Goal: Task Accomplishment & Management: Complete application form

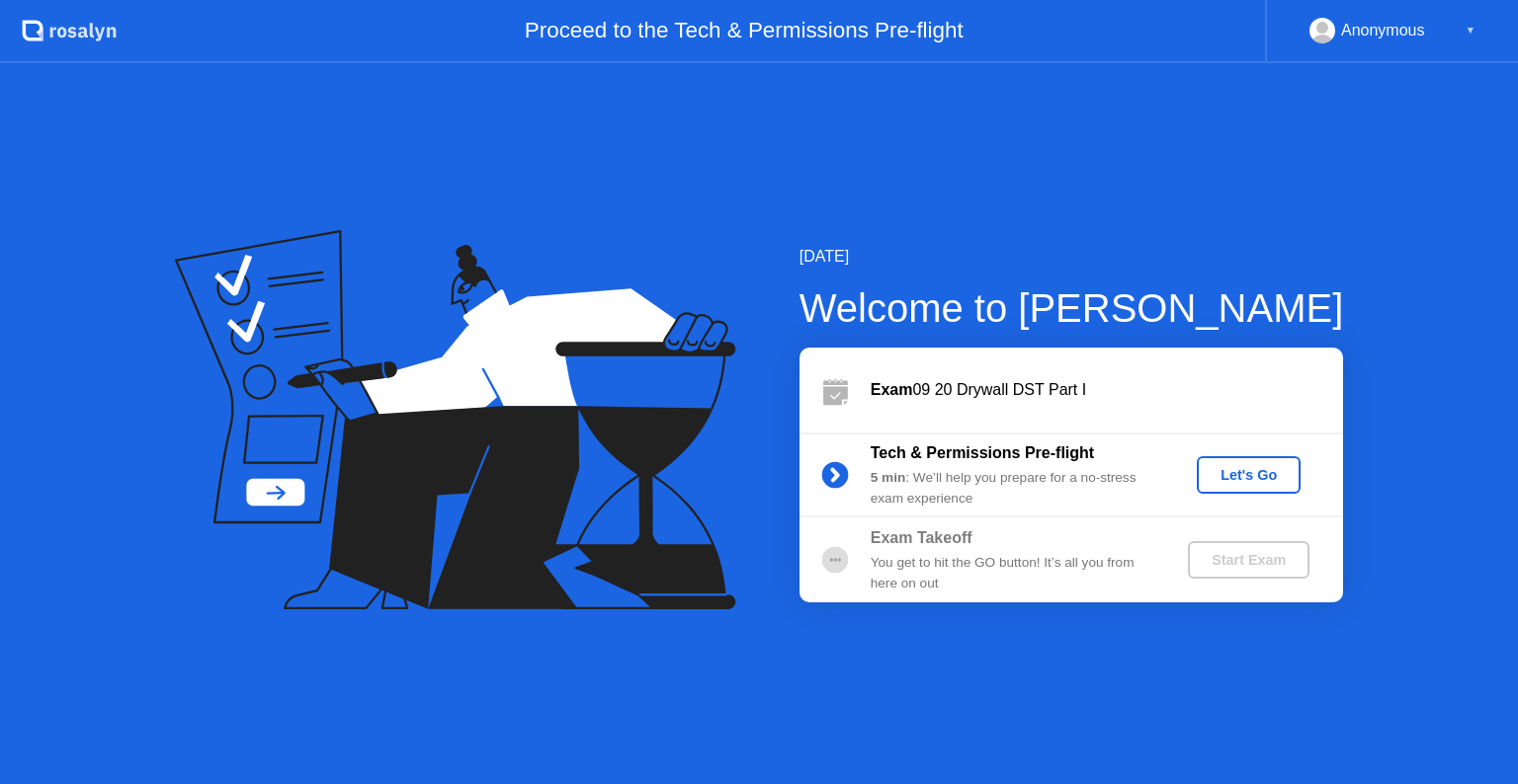
click at [1249, 483] on div "Let's Go" at bounding box center [1248, 476] width 88 height 16
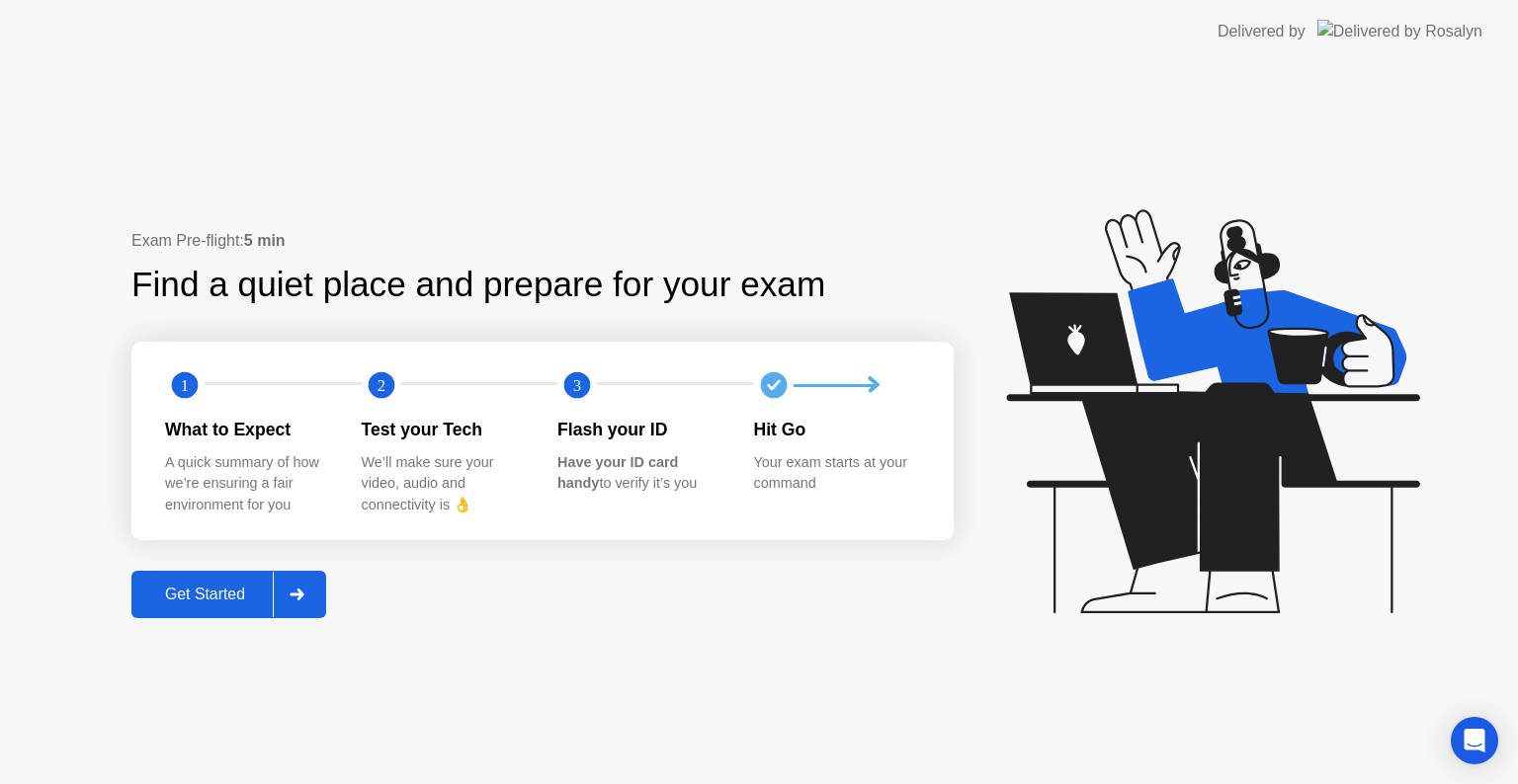
click at [217, 601] on div "Get Started" at bounding box center [205, 595] width 136 height 18
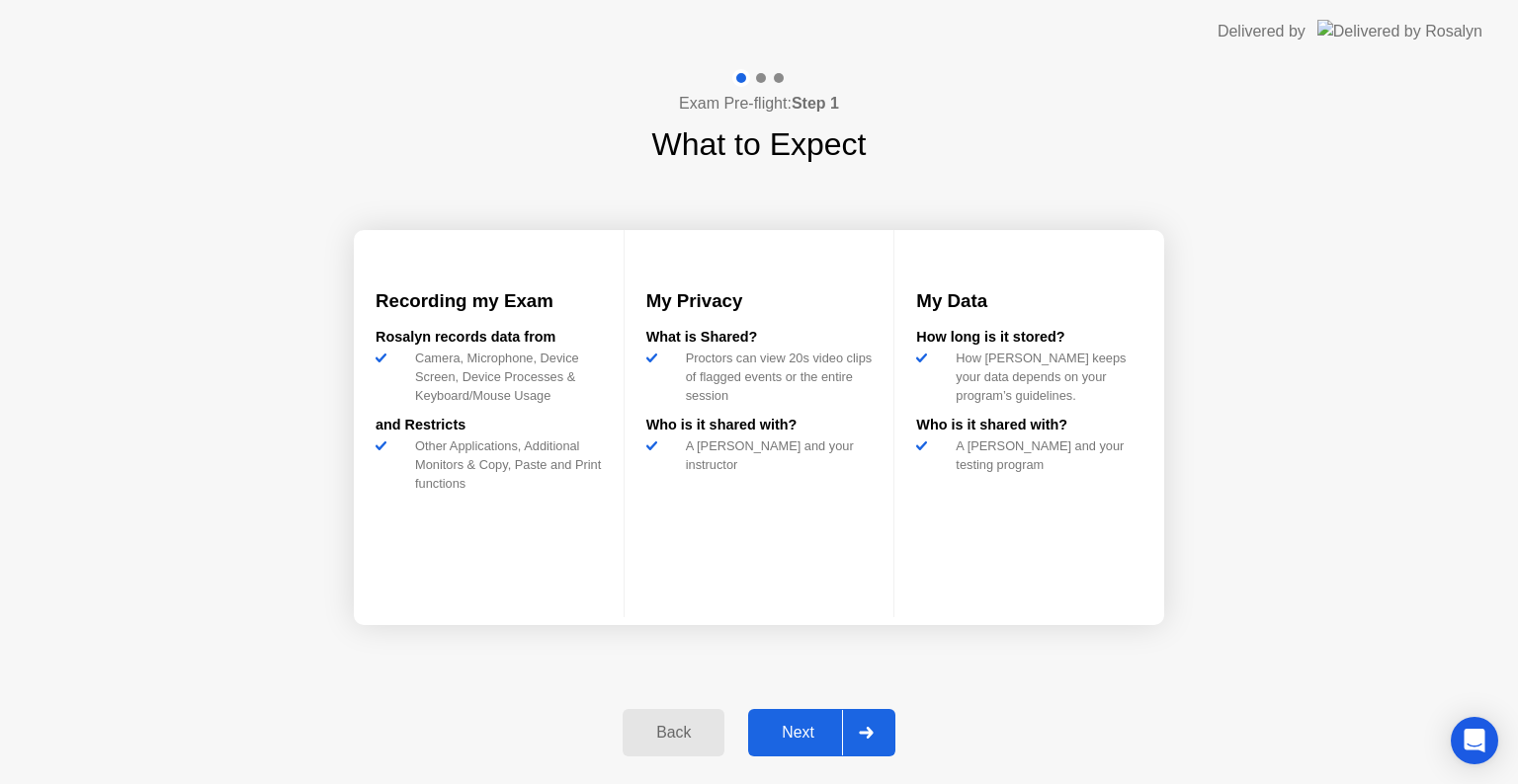
click at [773, 736] on div "Next" at bounding box center [798, 733] width 88 height 18
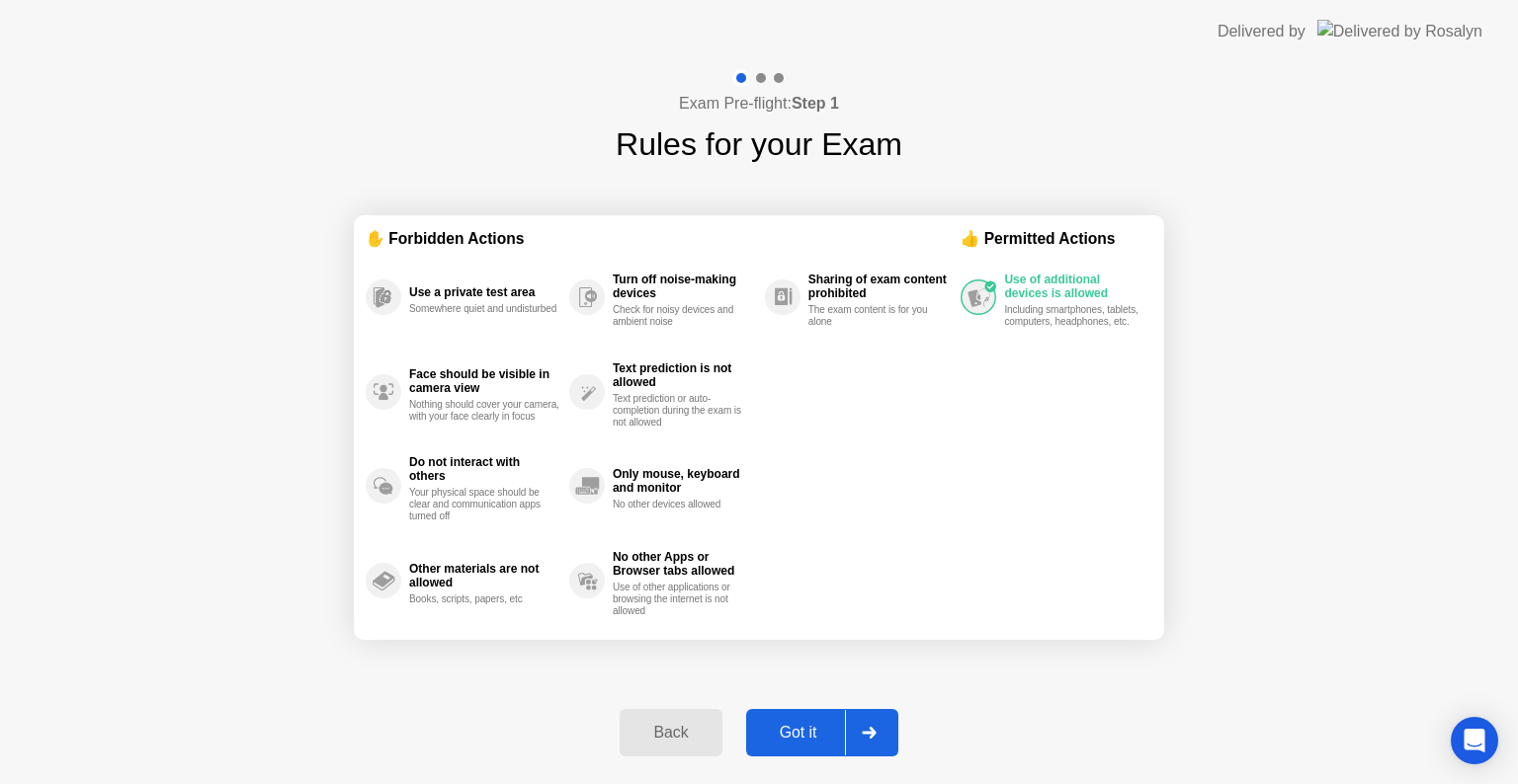
click at [808, 734] on div "Got it" at bounding box center [799, 733] width 93 height 18
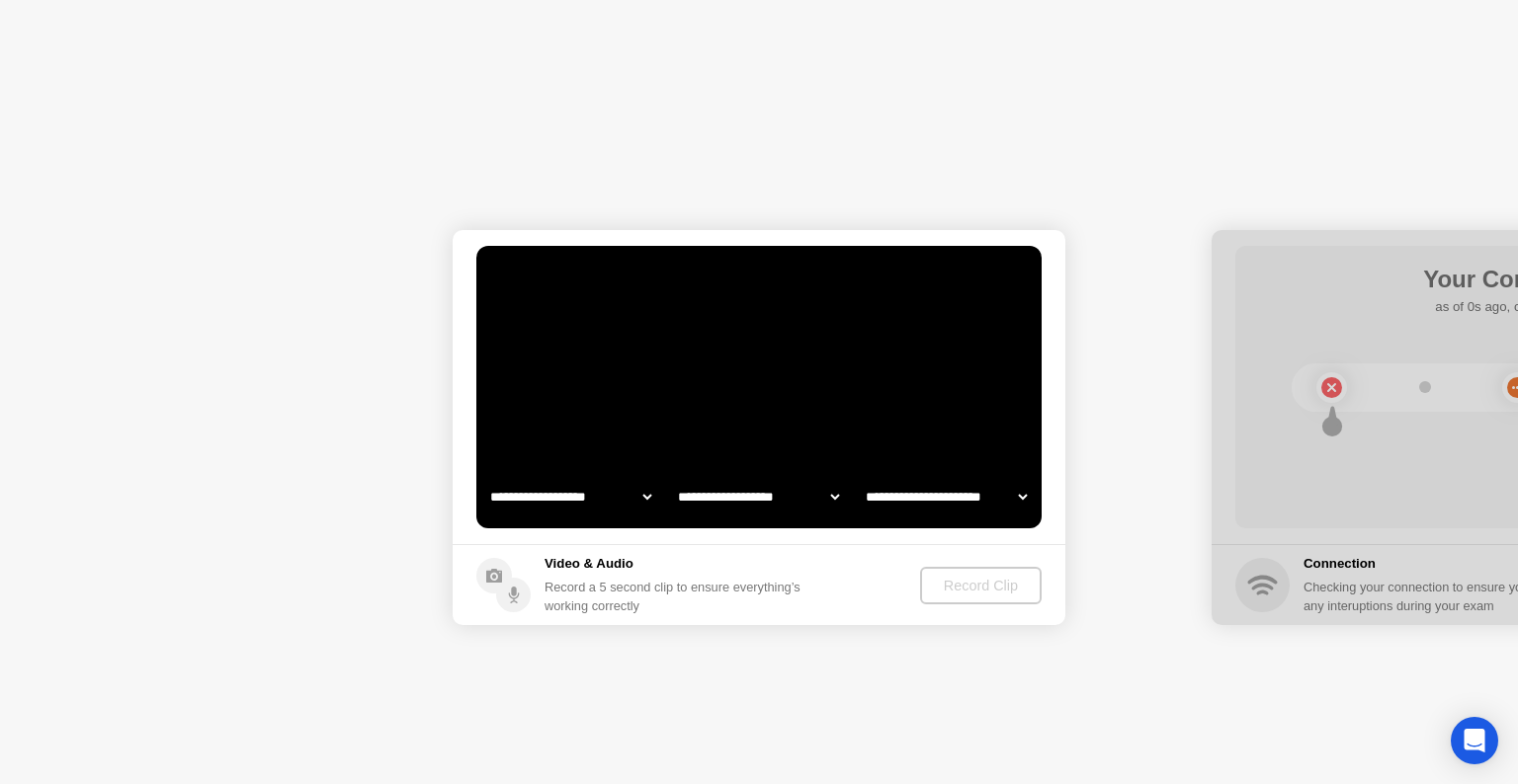
select select "**********"
select select "*******"
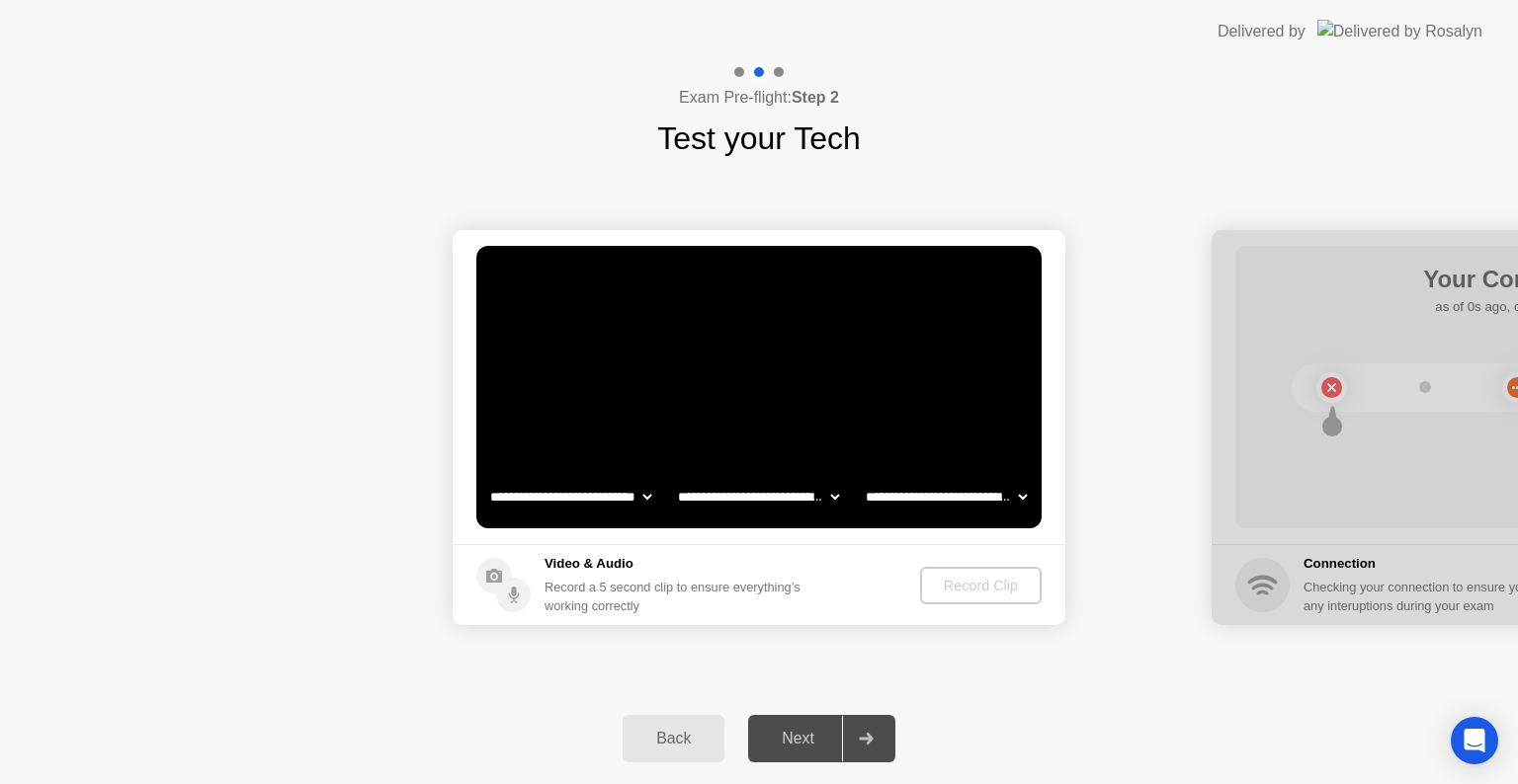
click at [759, 497] on select "**********" at bounding box center [759, 497] width 169 height 40
click at [557, 498] on select "**********" at bounding box center [570, 497] width 169 height 40
click at [730, 503] on select "**********" at bounding box center [759, 497] width 169 height 40
click at [603, 489] on select "**********" at bounding box center [570, 497] width 169 height 40
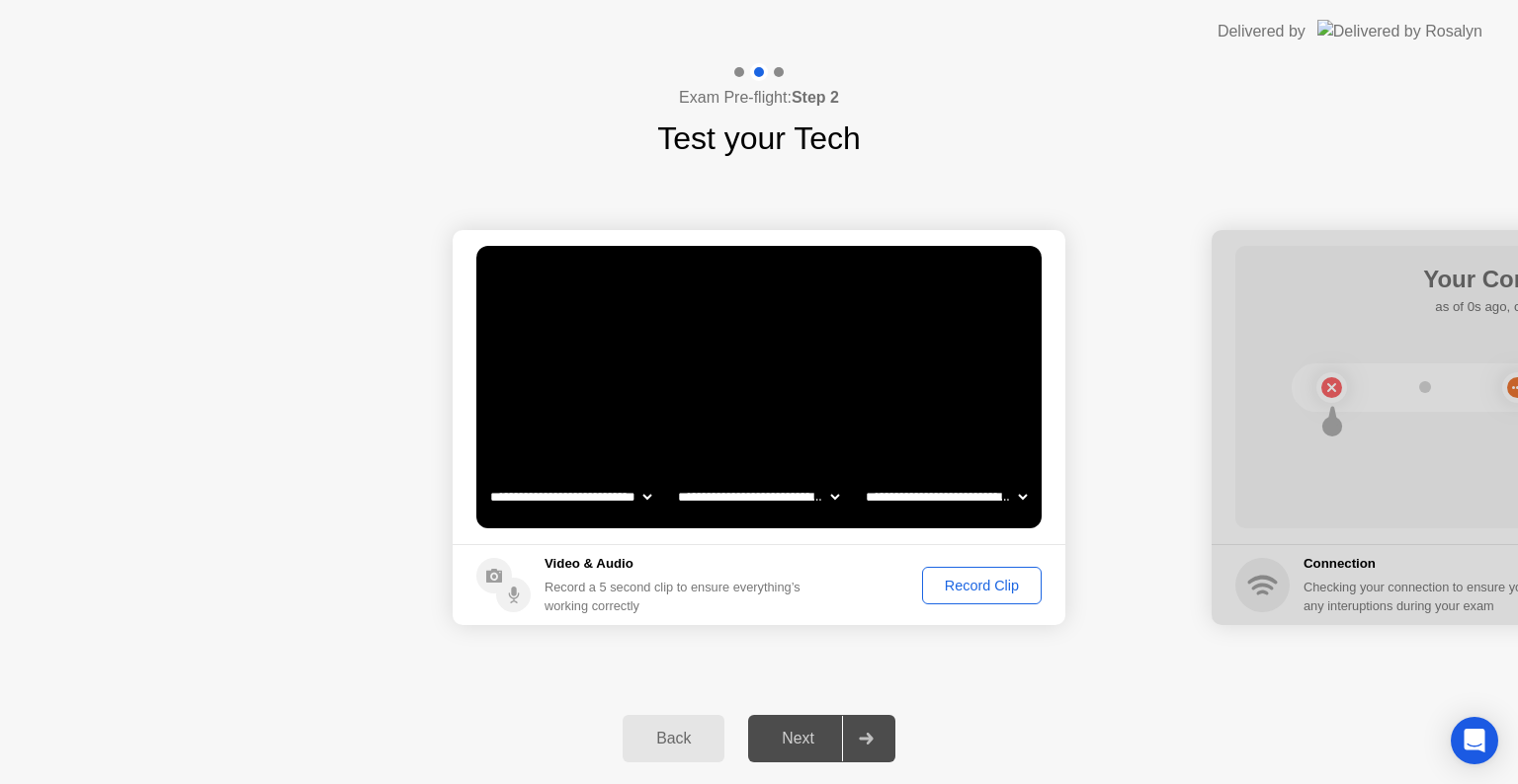
click at [870, 553] on footer "Video & Audio Record a 5 second clip to ensure everything’s working correctly R…" at bounding box center [759, 585] width 613 height 81
click at [956, 589] on div "Record Clip" at bounding box center [982, 586] width 106 height 16
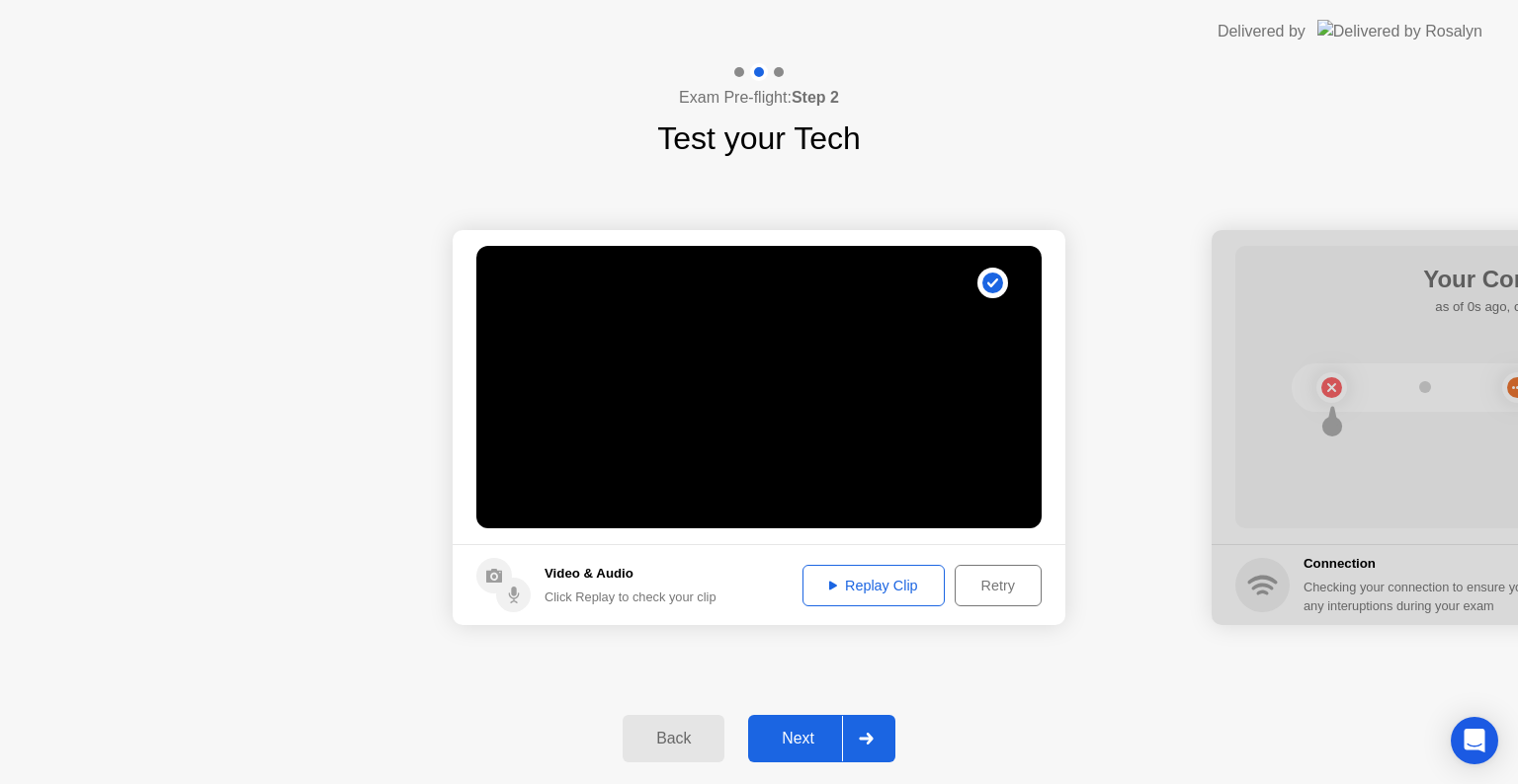
click at [803, 740] on div "Next" at bounding box center [798, 739] width 88 height 18
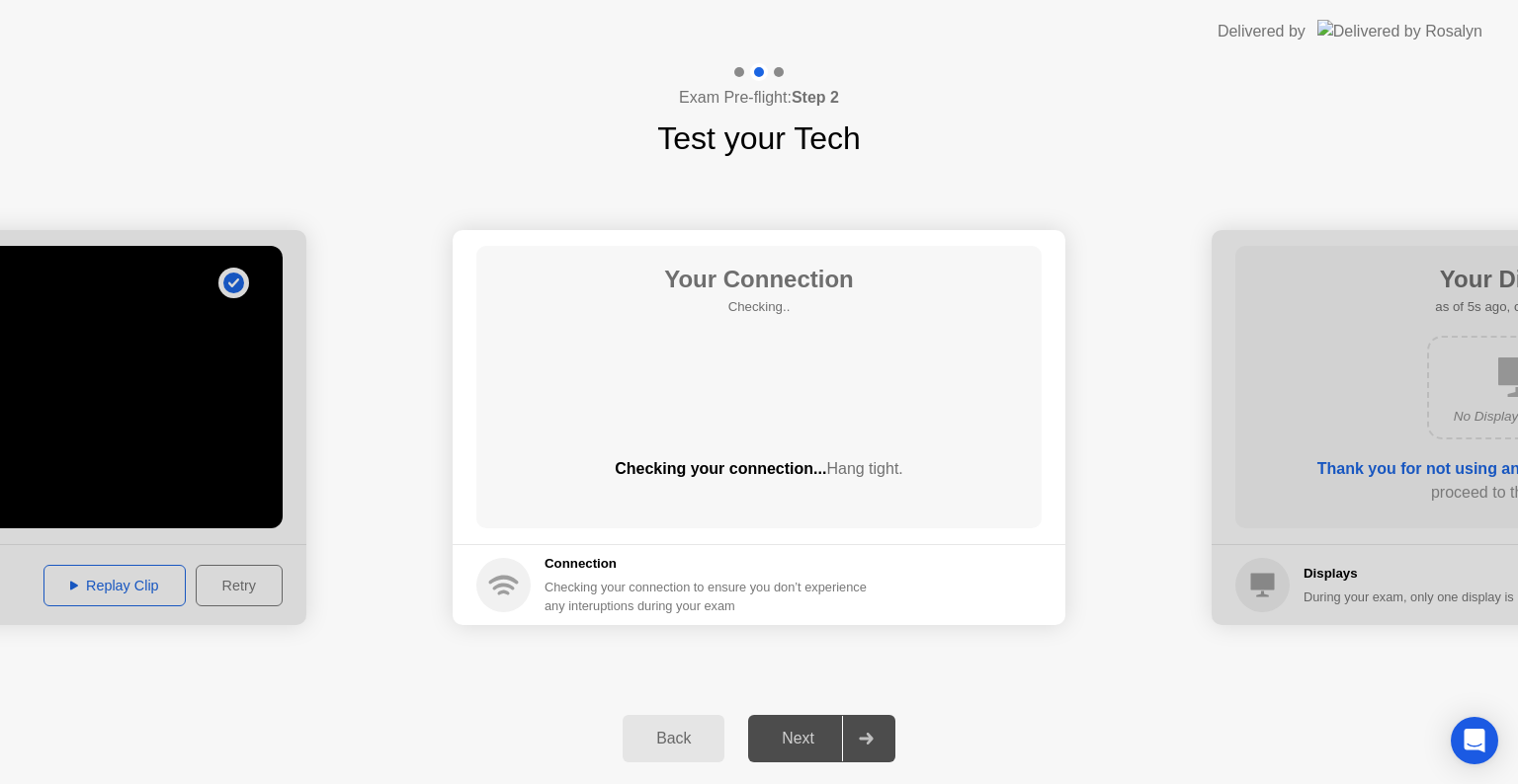
drag, startPoint x: 151, startPoint y: 468, endPoint x: 217, endPoint y: 472, distance: 66.1
click at [217, 472] on div at bounding box center [0, 427] width 613 height 395
click at [1048, 685] on div "**********" at bounding box center [759, 427] width 1518 height 531
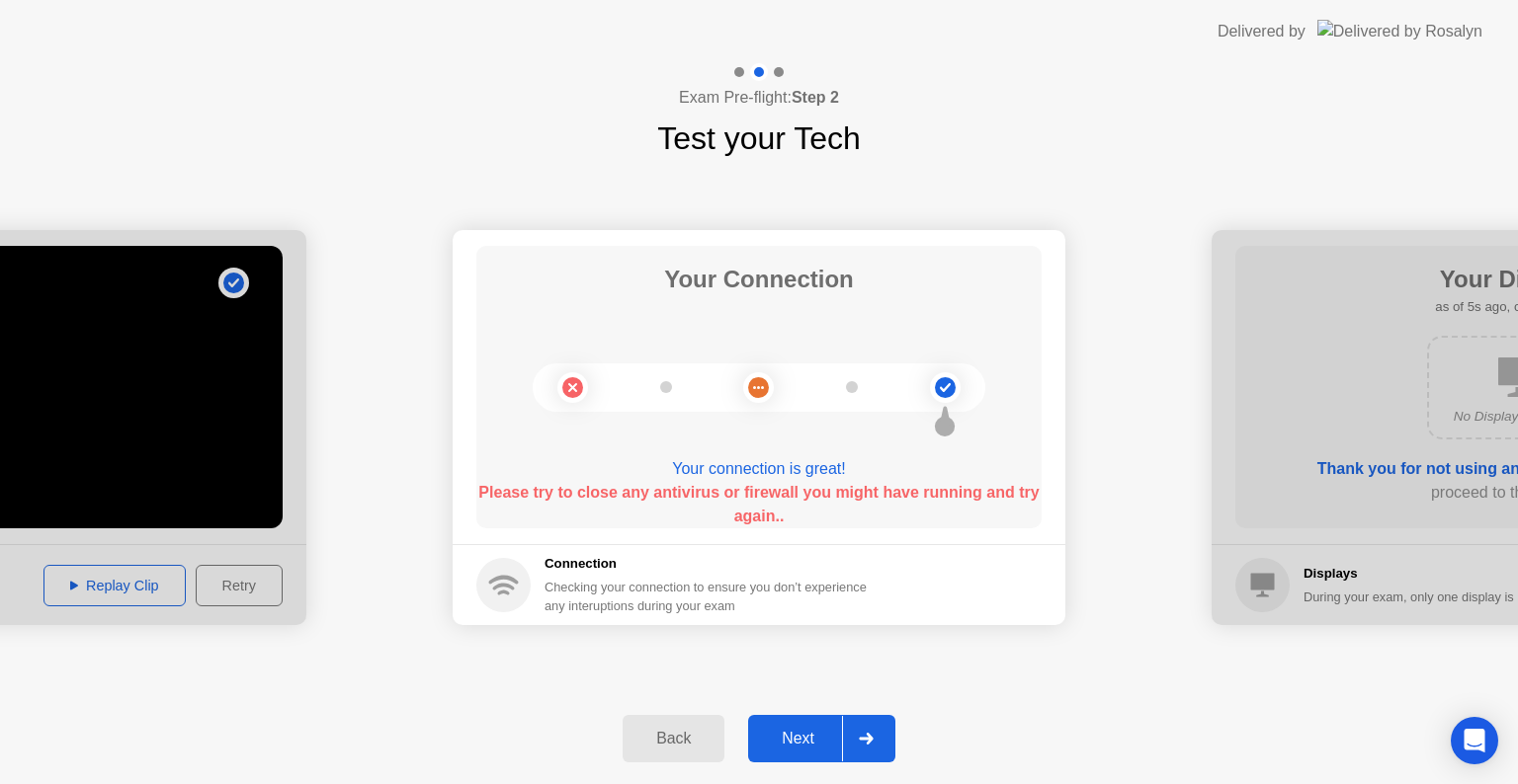
click at [967, 705] on div "Back Next" at bounding box center [759, 739] width 1518 height 91
click at [862, 750] on div at bounding box center [866, 739] width 48 height 46
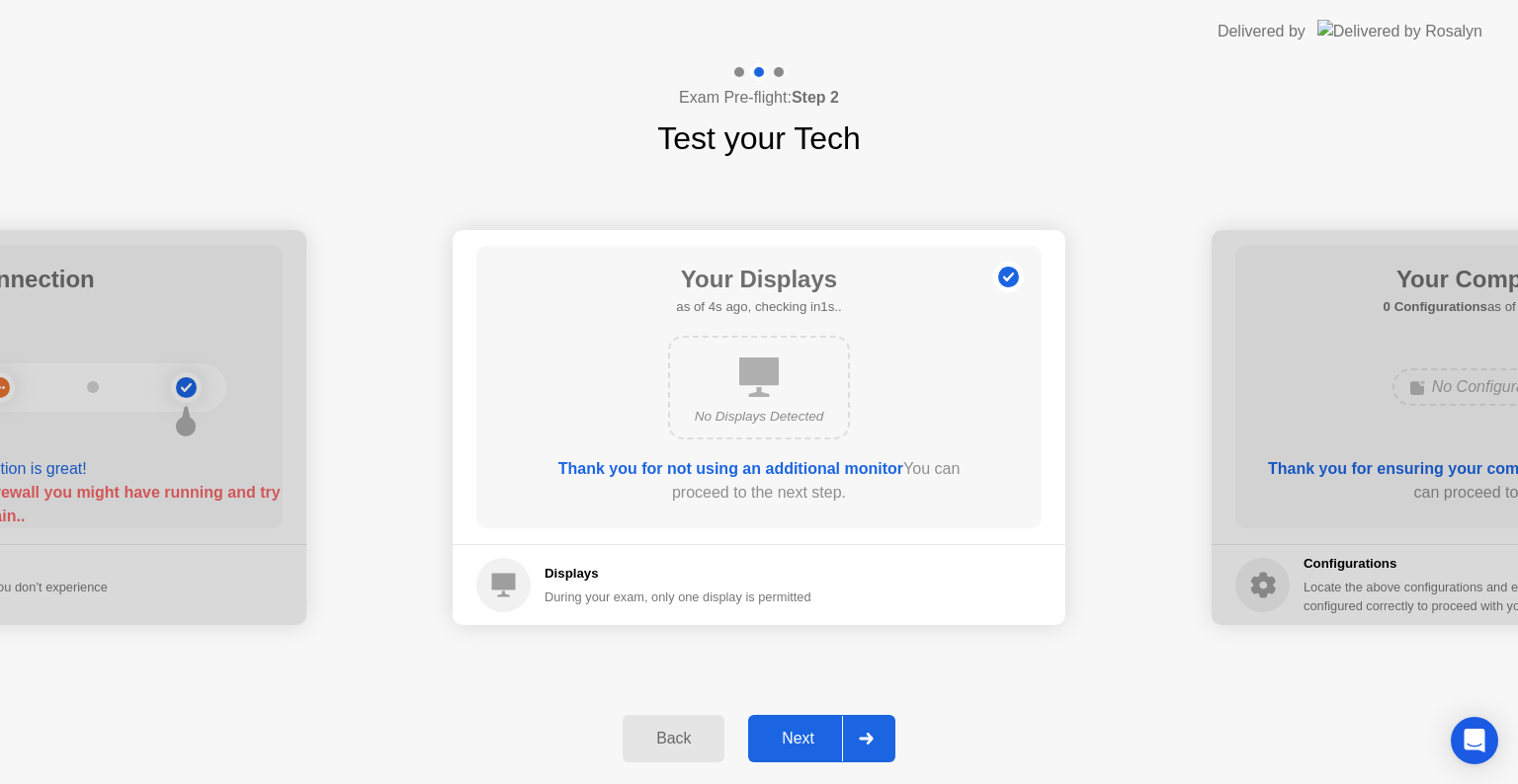
click at [870, 746] on div at bounding box center [866, 739] width 48 height 46
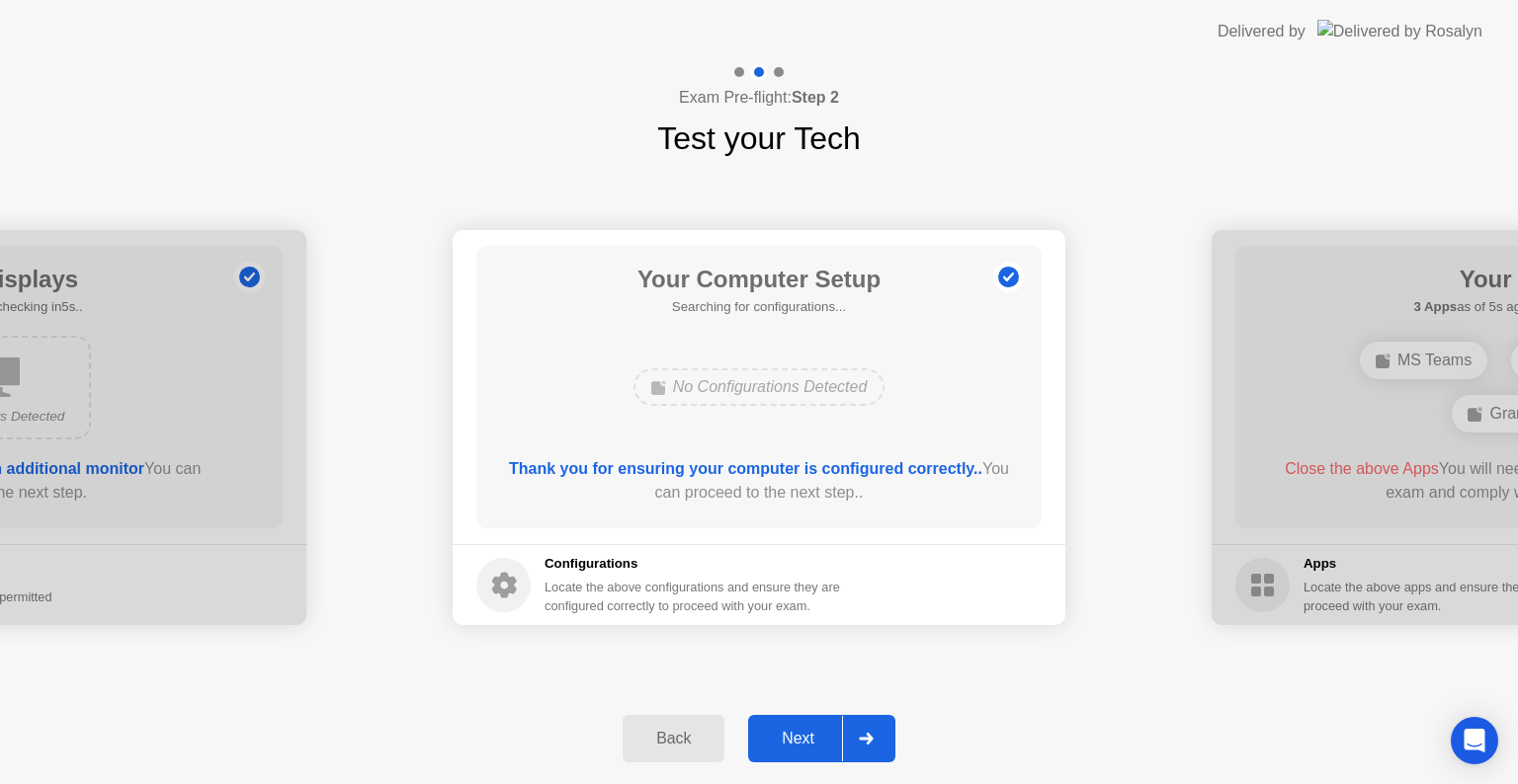
click at [870, 745] on div at bounding box center [866, 739] width 48 height 46
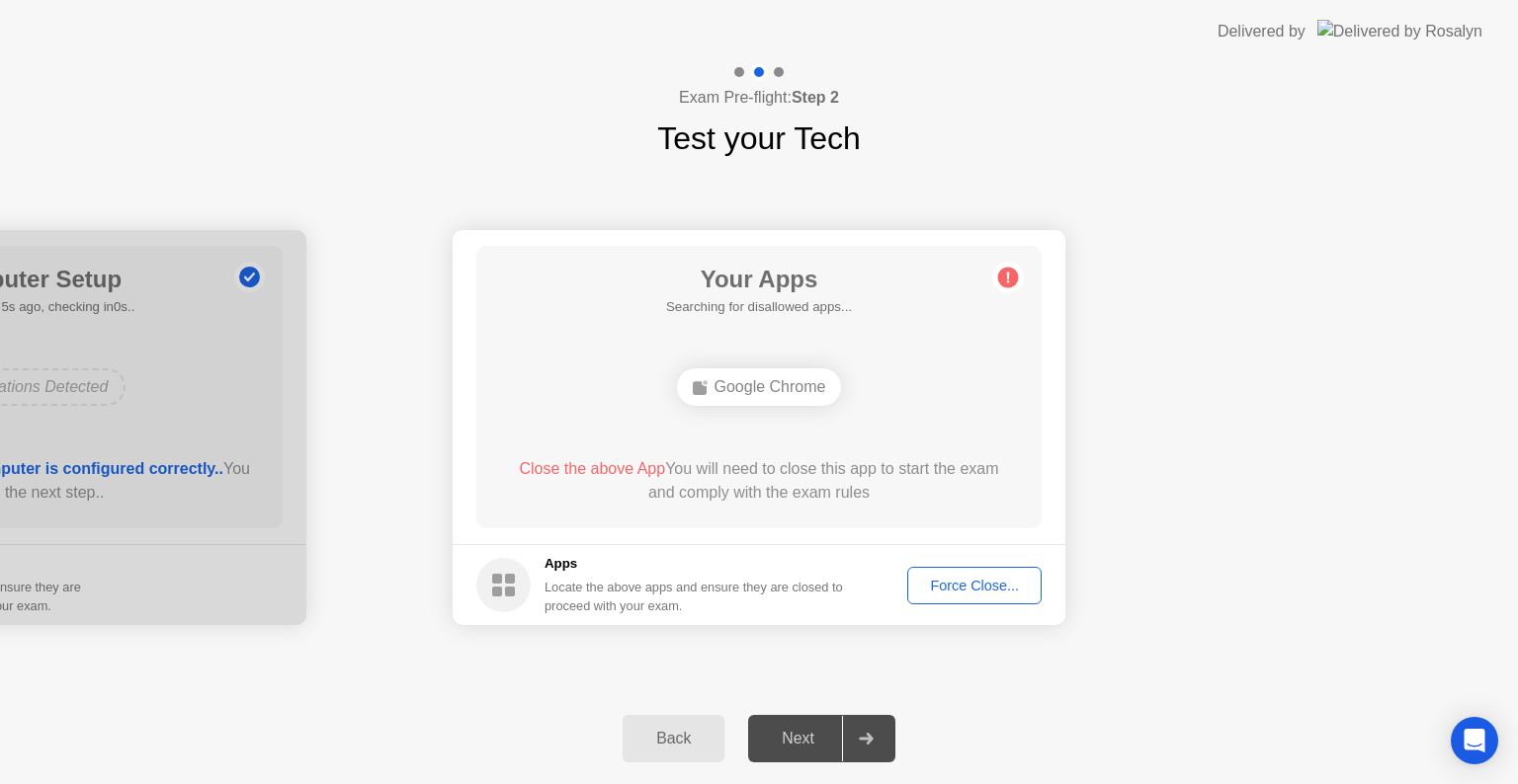
click at [988, 589] on div "Force Close..." at bounding box center [975, 586] width 121 height 16
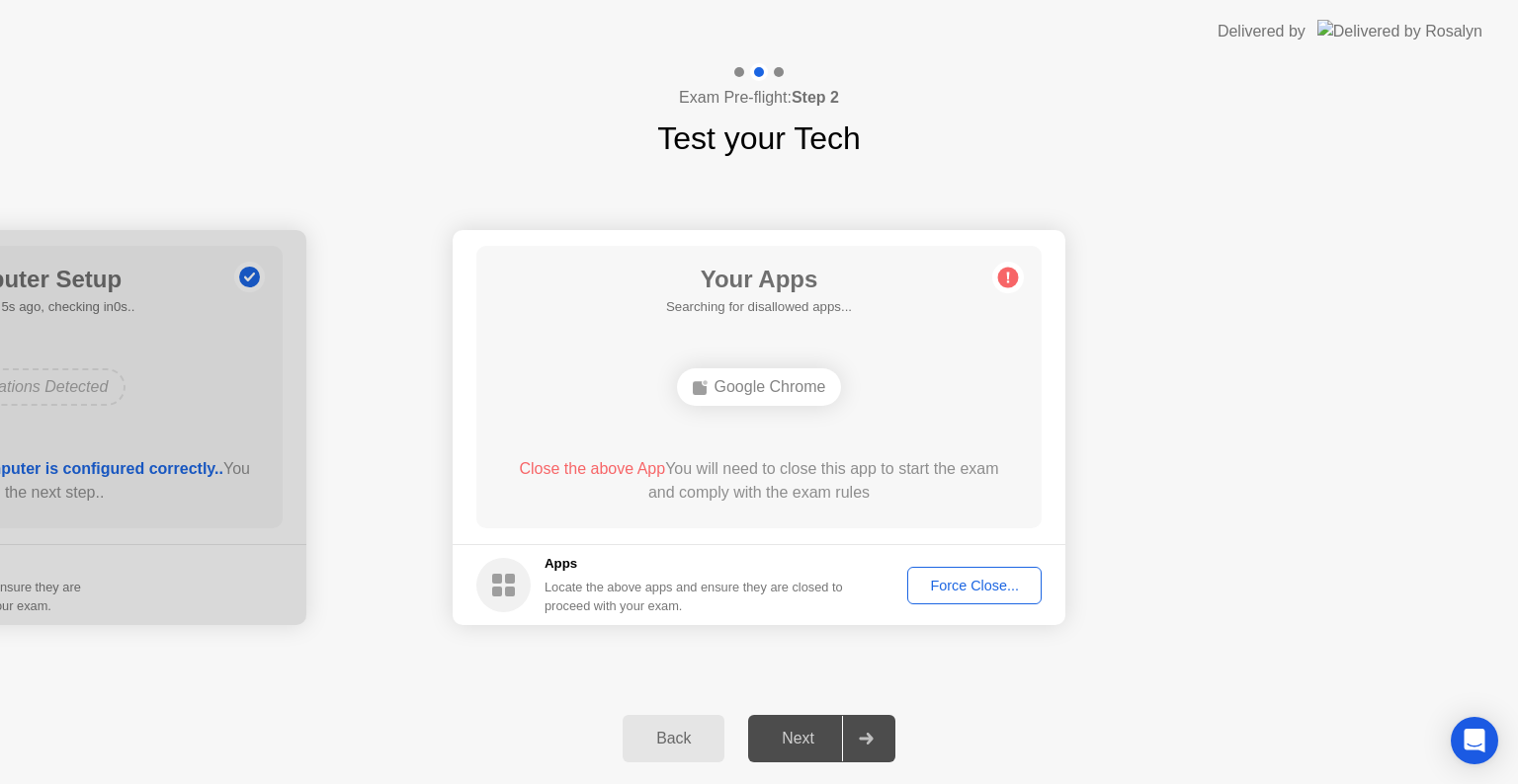
click at [985, 585] on div "Force Close..." at bounding box center [975, 586] width 121 height 16
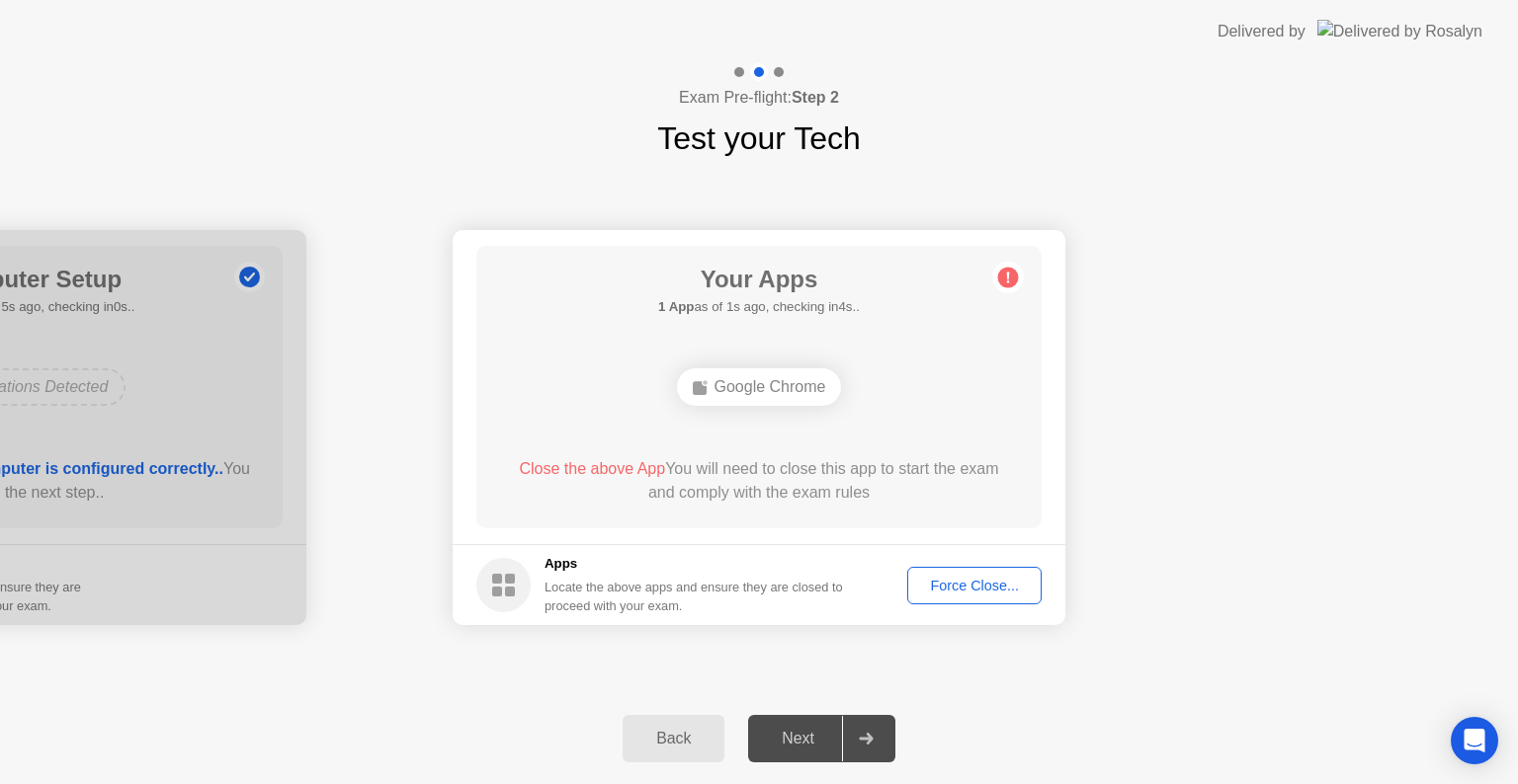
click at [1072, 682] on div "**********" at bounding box center [759, 427] width 1518 height 531
click at [978, 589] on div "Force Close..." at bounding box center [975, 586] width 121 height 16
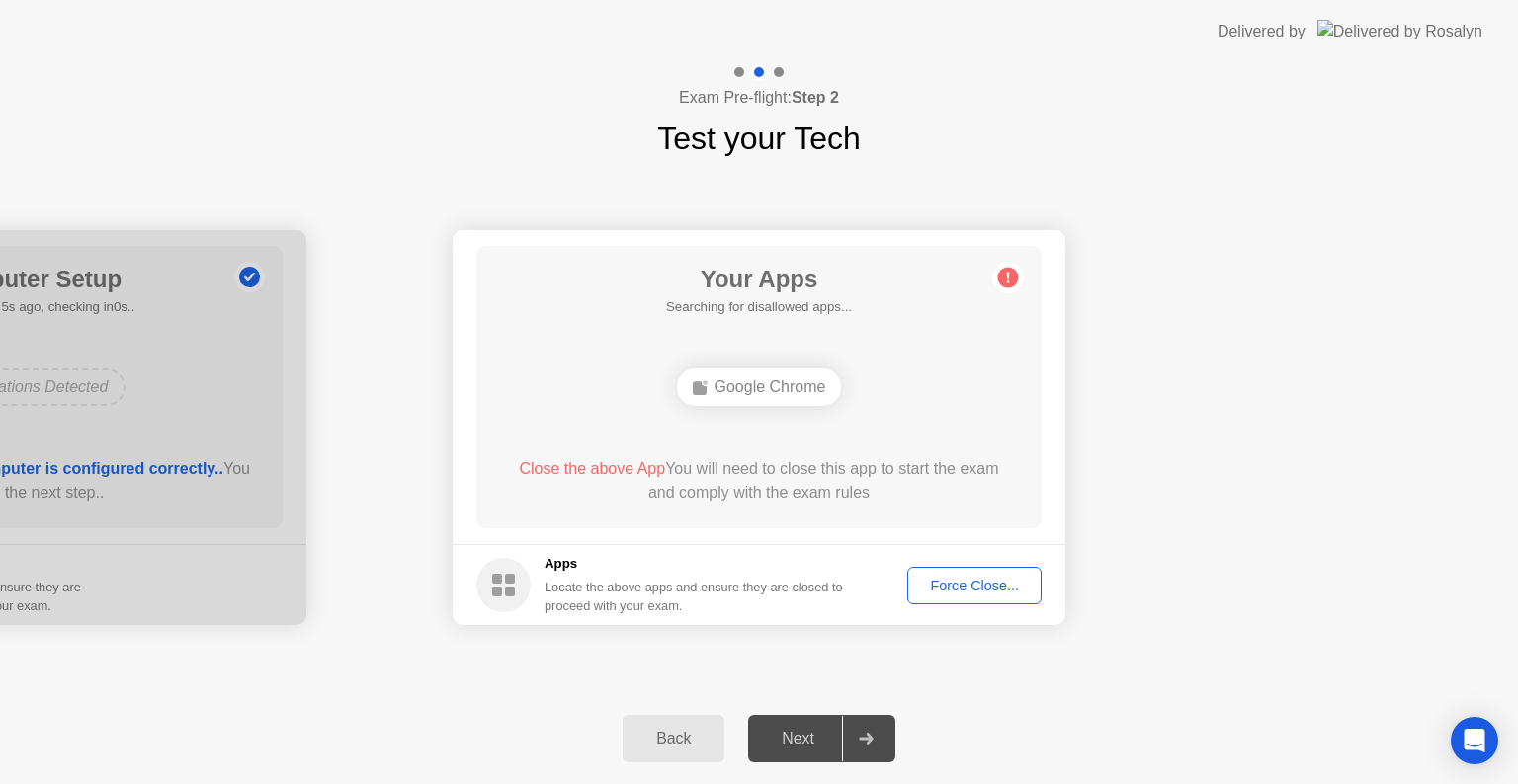
drag, startPoint x: 671, startPoint y: 610, endPoint x: 909, endPoint y: 623, distance: 238.4
click at [678, 610] on div "Locate the above apps and ensure they are closed to proceed with your exam." at bounding box center [694, 597] width 299 height 38
click at [941, 585] on div "Force Close..." at bounding box center [975, 586] width 121 height 16
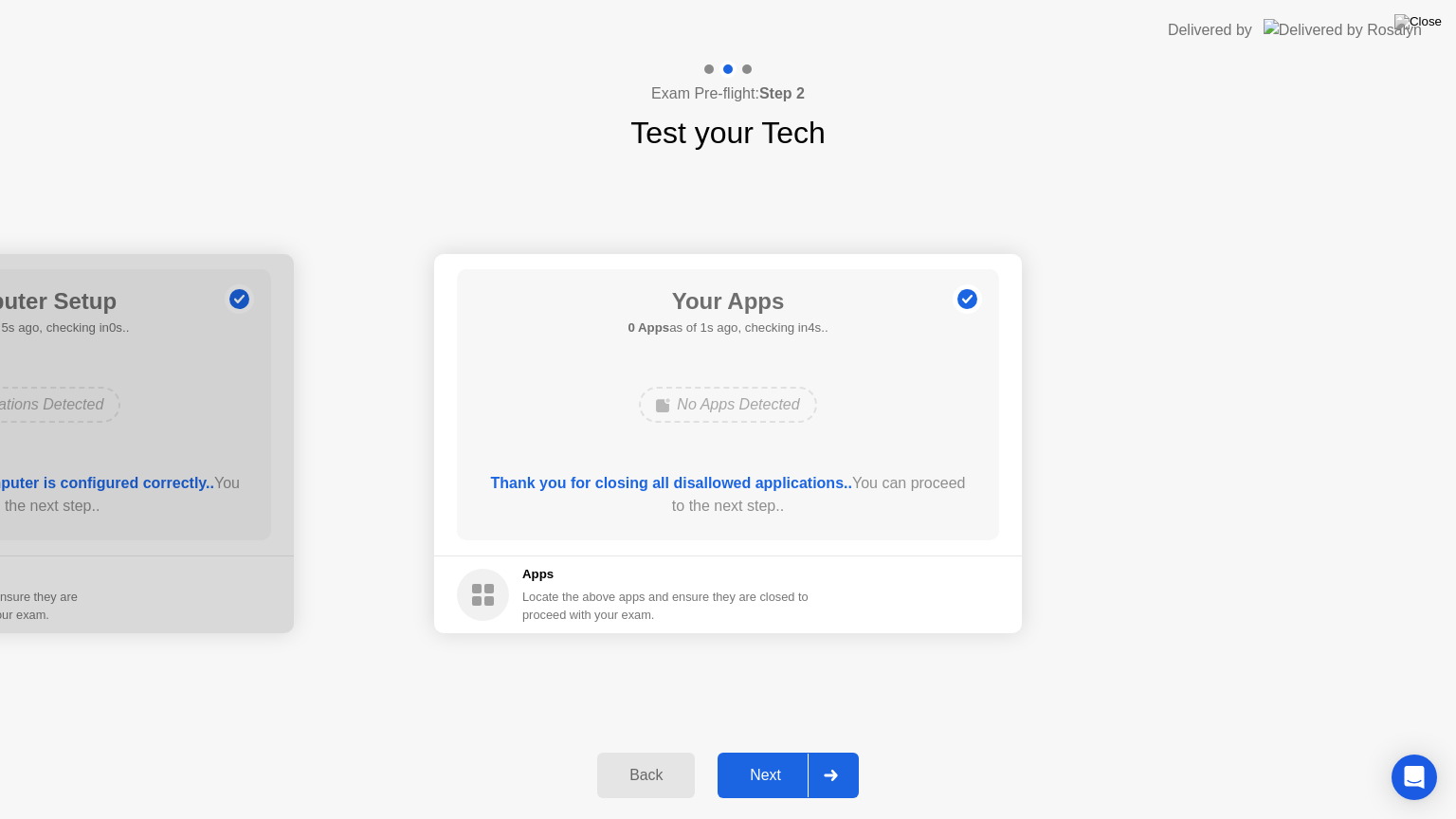
drag, startPoint x: 1255, startPoint y: 653, endPoint x: 1255, endPoint y: 684, distance: 31.0
click at [836, 751] on icon at bounding box center [830, 775] width 13 height 11
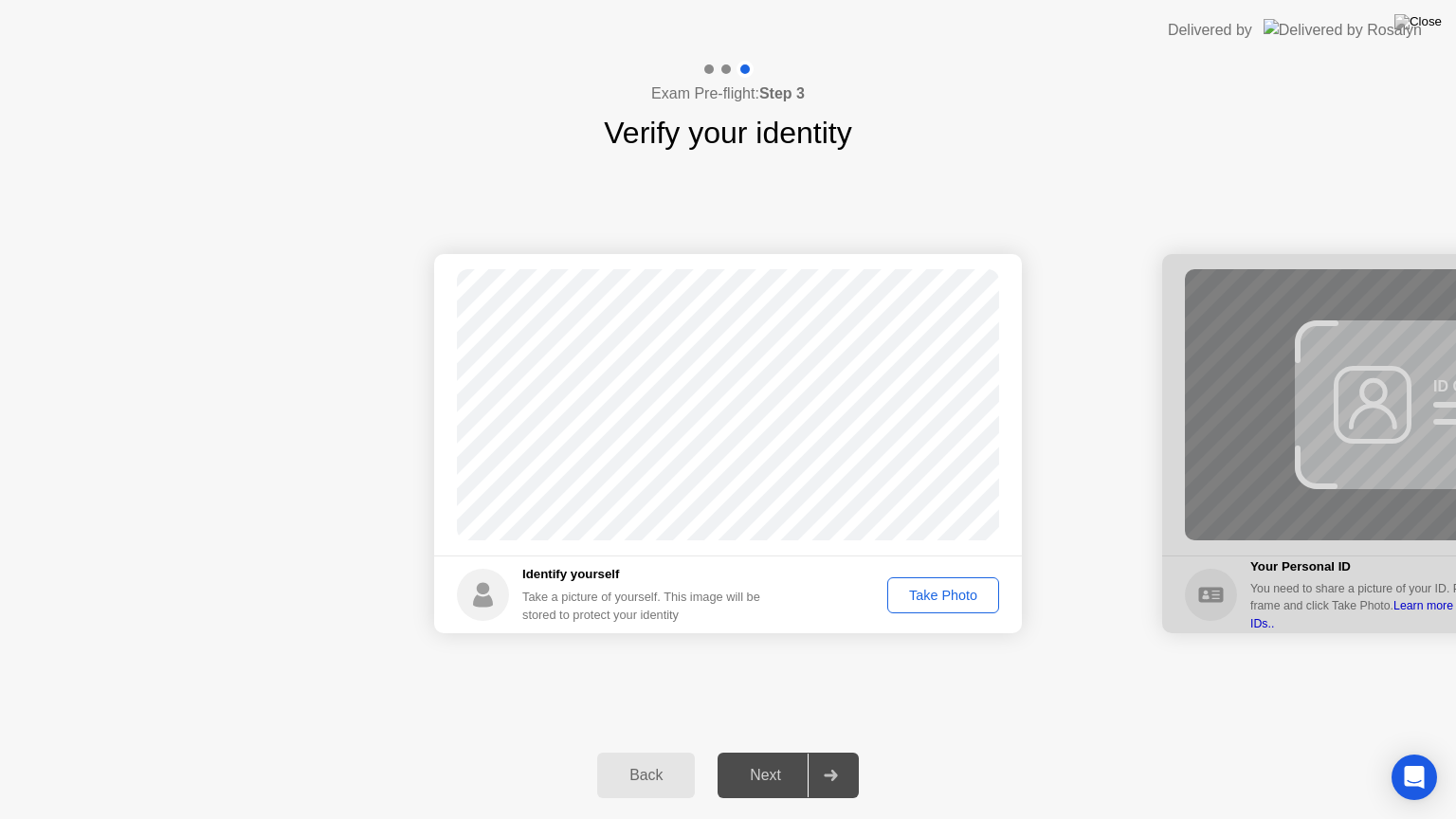
click at [935, 605] on button "Take Photo" at bounding box center [943, 595] width 112 height 36
click at [958, 595] on div "Retake" at bounding box center [956, 595] width 74 height 15
click at [970, 572] on footer "Identify yourself Take a picture of yourself. This image will be stored to prot…" at bounding box center [728, 595] width 588 height 78
click at [969, 591] on div "Take Photo" at bounding box center [943, 595] width 99 height 15
click at [753, 751] on div "Next" at bounding box center [766, 775] width 85 height 17
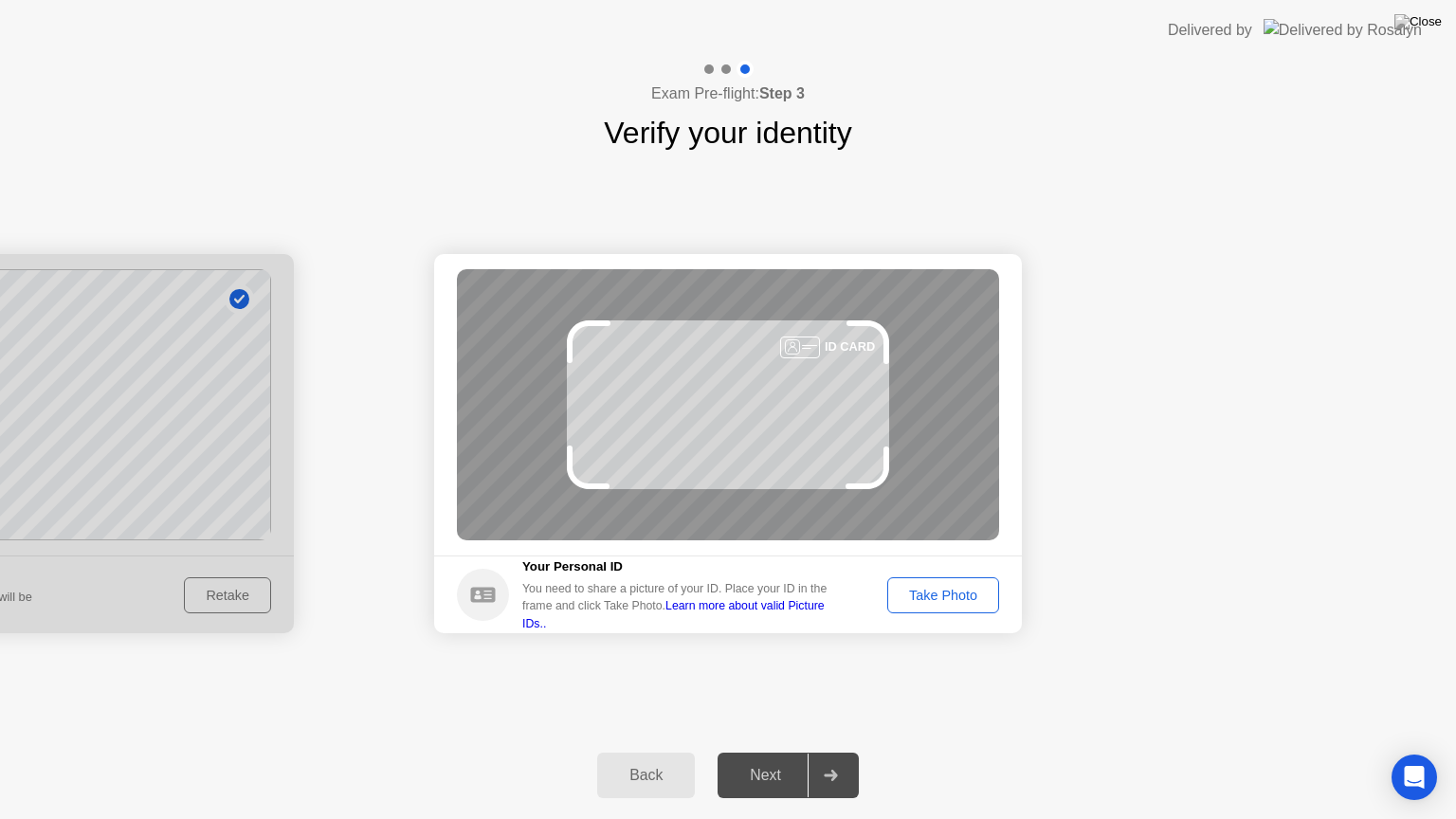
click at [174, 478] on div at bounding box center [0, 443] width 588 height 380
click at [113, 445] on div at bounding box center [0, 443] width 588 height 380
click at [636, 751] on div "Back" at bounding box center [646, 775] width 87 height 17
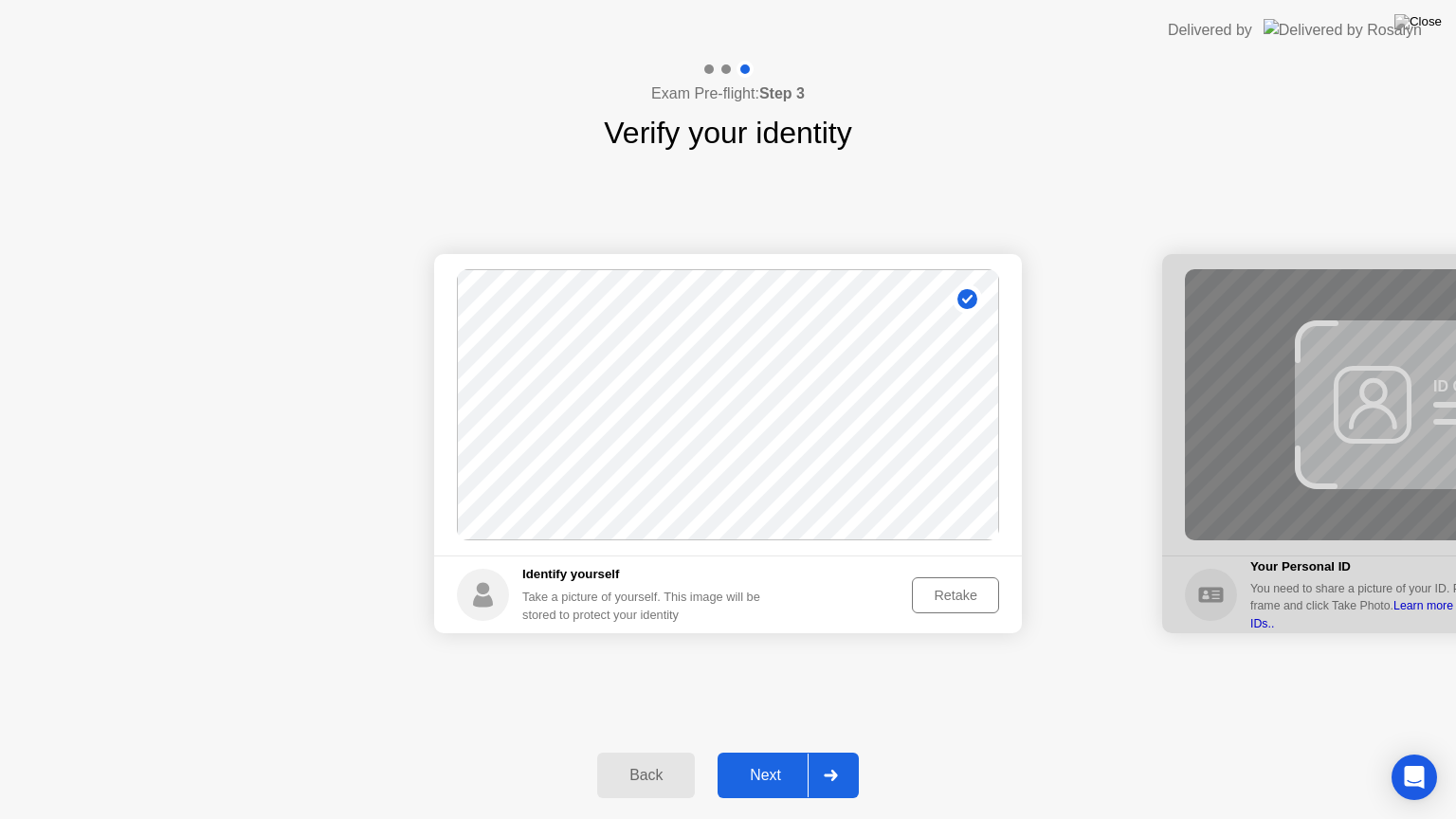
click at [953, 600] on div "Retake" at bounding box center [956, 595] width 74 height 15
click at [954, 593] on div "Take Photo" at bounding box center [943, 595] width 99 height 15
click at [834, 751] on icon at bounding box center [830, 775] width 13 height 11
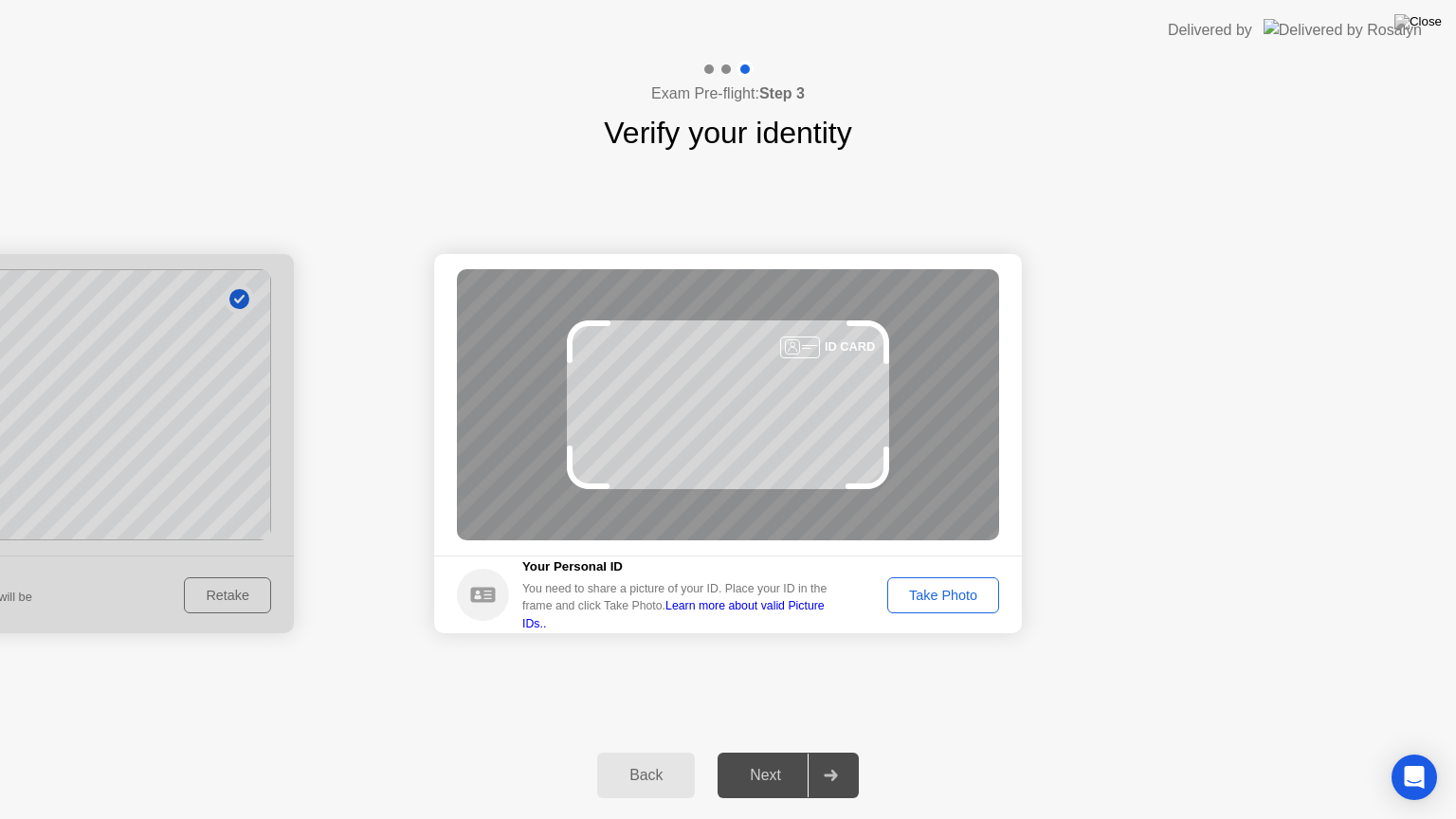
click at [929, 596] on div "Take Photo" at bounding box center [943, 595] width 99 height 15
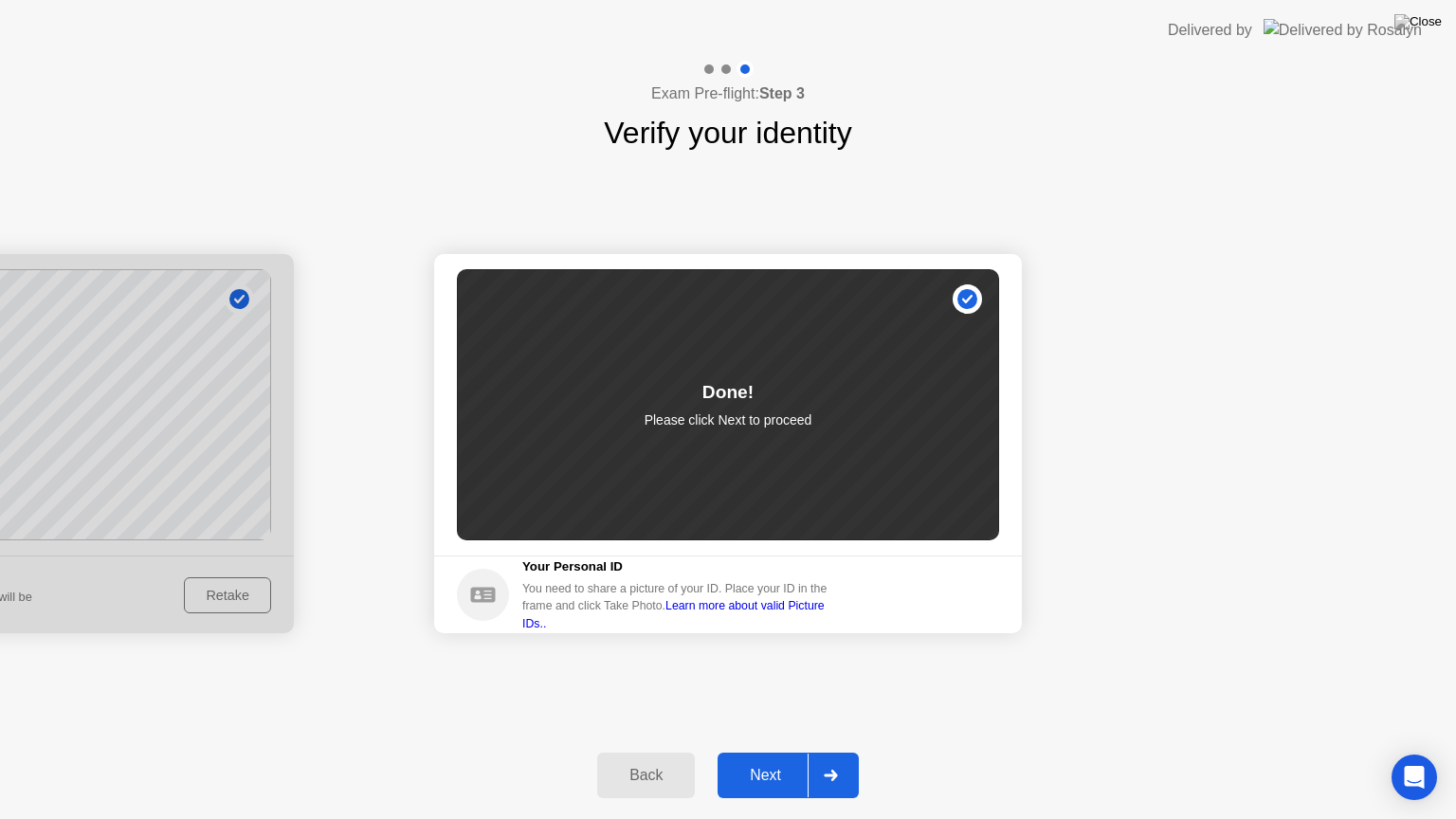
click at [773, 751] on div "Next" at bounding box center [766, 775] width 85 height 17
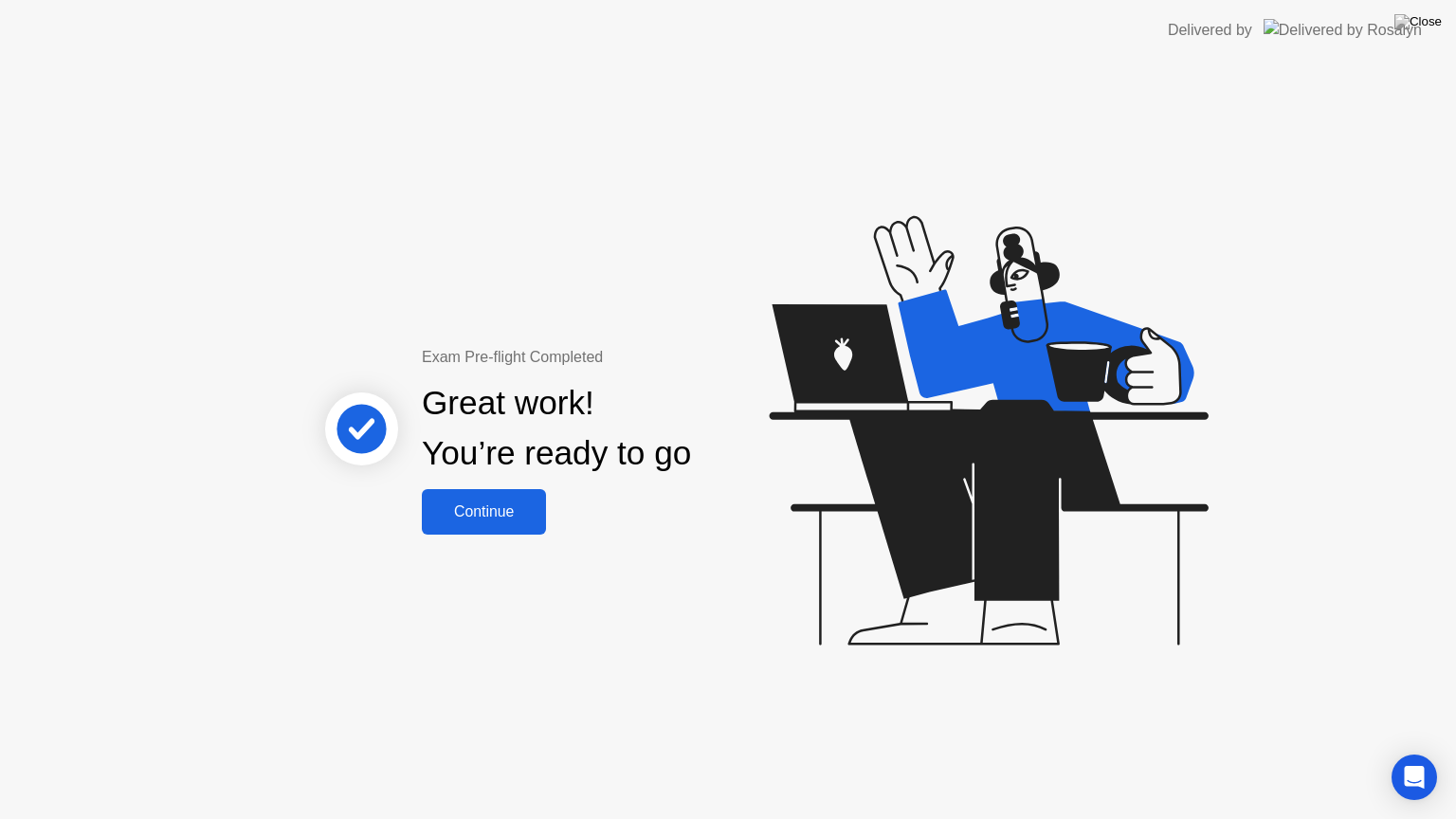
click at [470, 523] on button "Continue" at bounding box center [484, 512] width 125 height 46
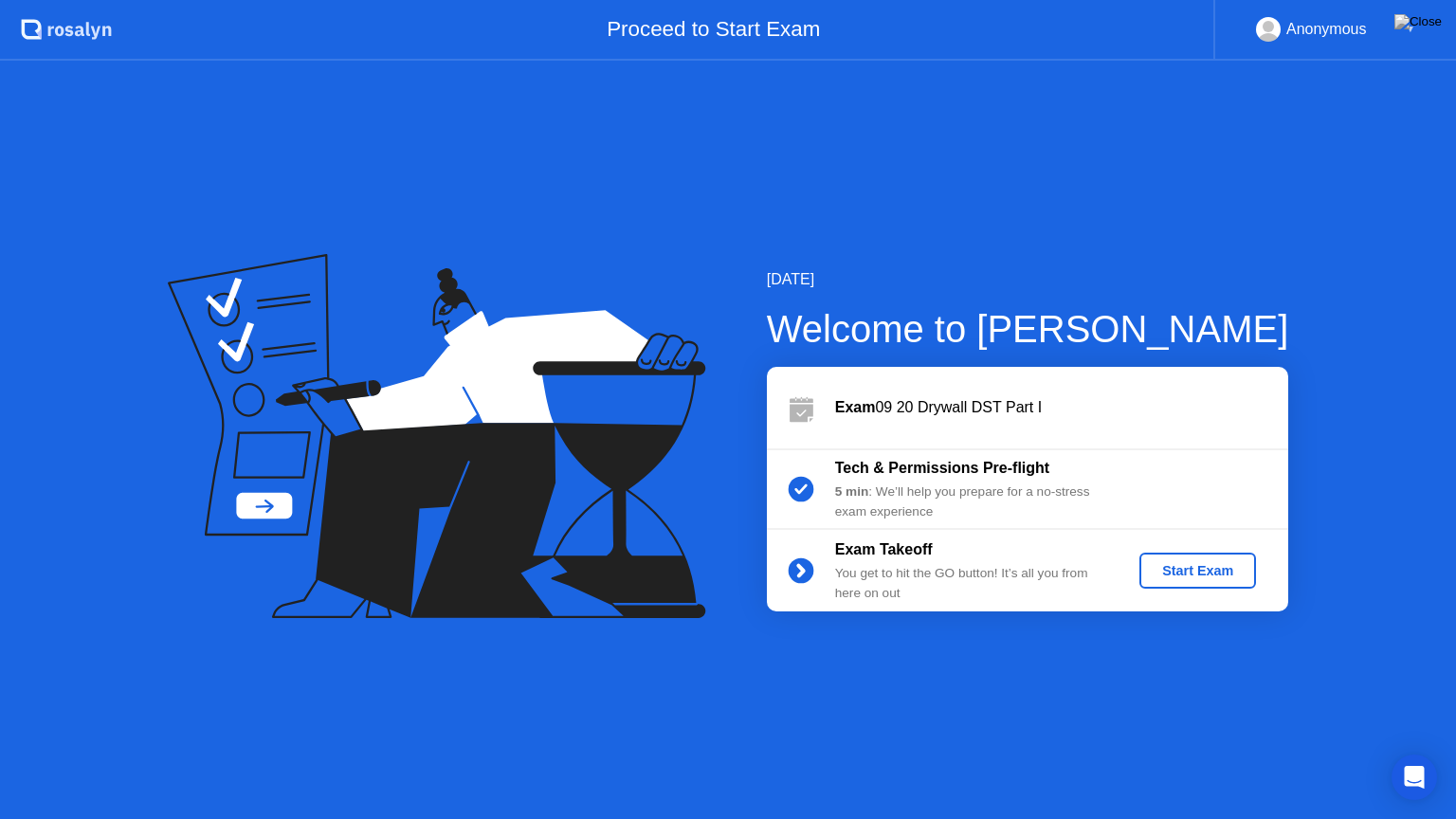
click at [1213, 576] on div "Start Exam" at bounding box center [1197, 571] width 102 height 15
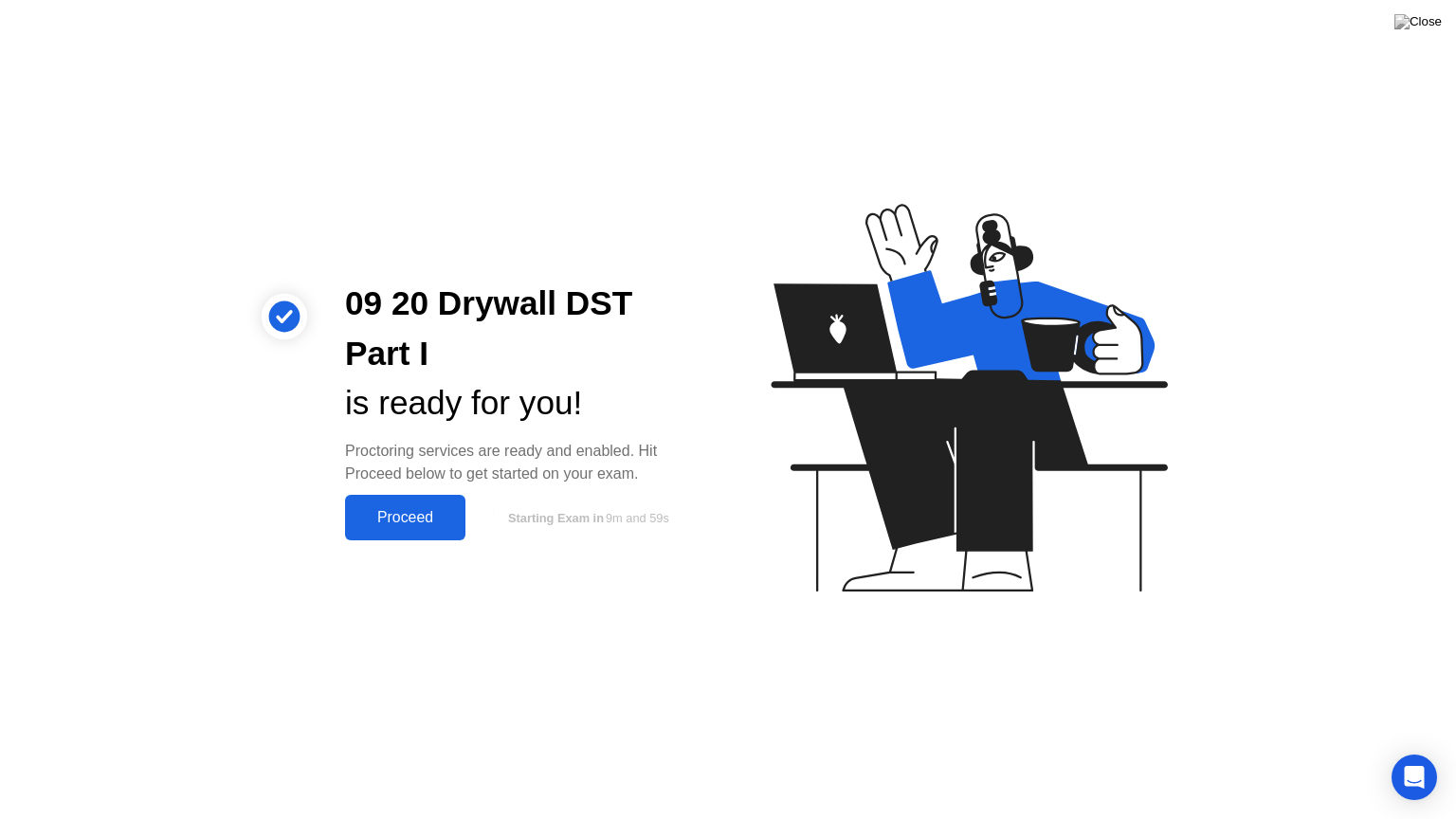
click at [421, 511] on div "Proceed" at bounding box center [405, 517] width 109 height 17
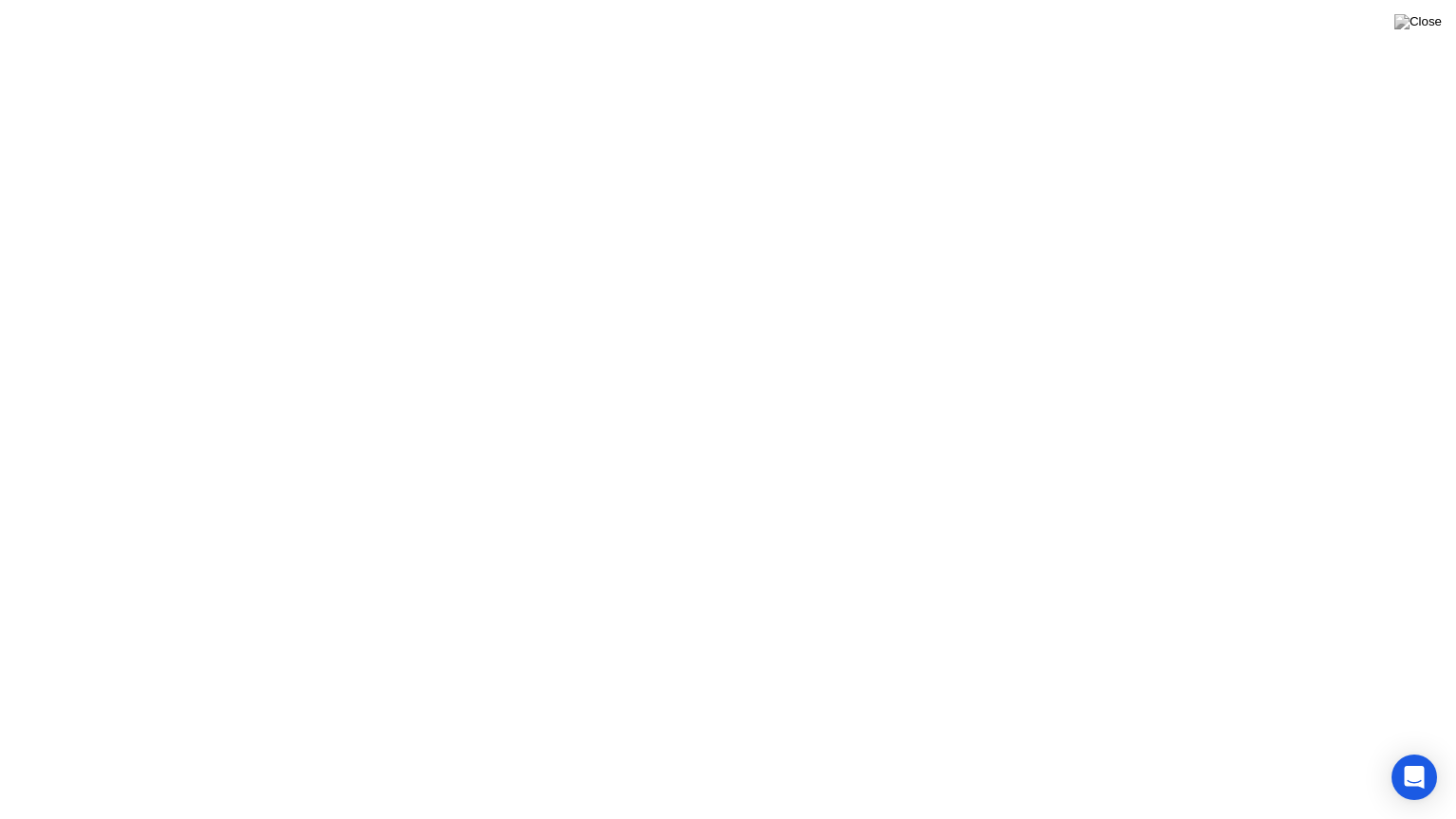
click video
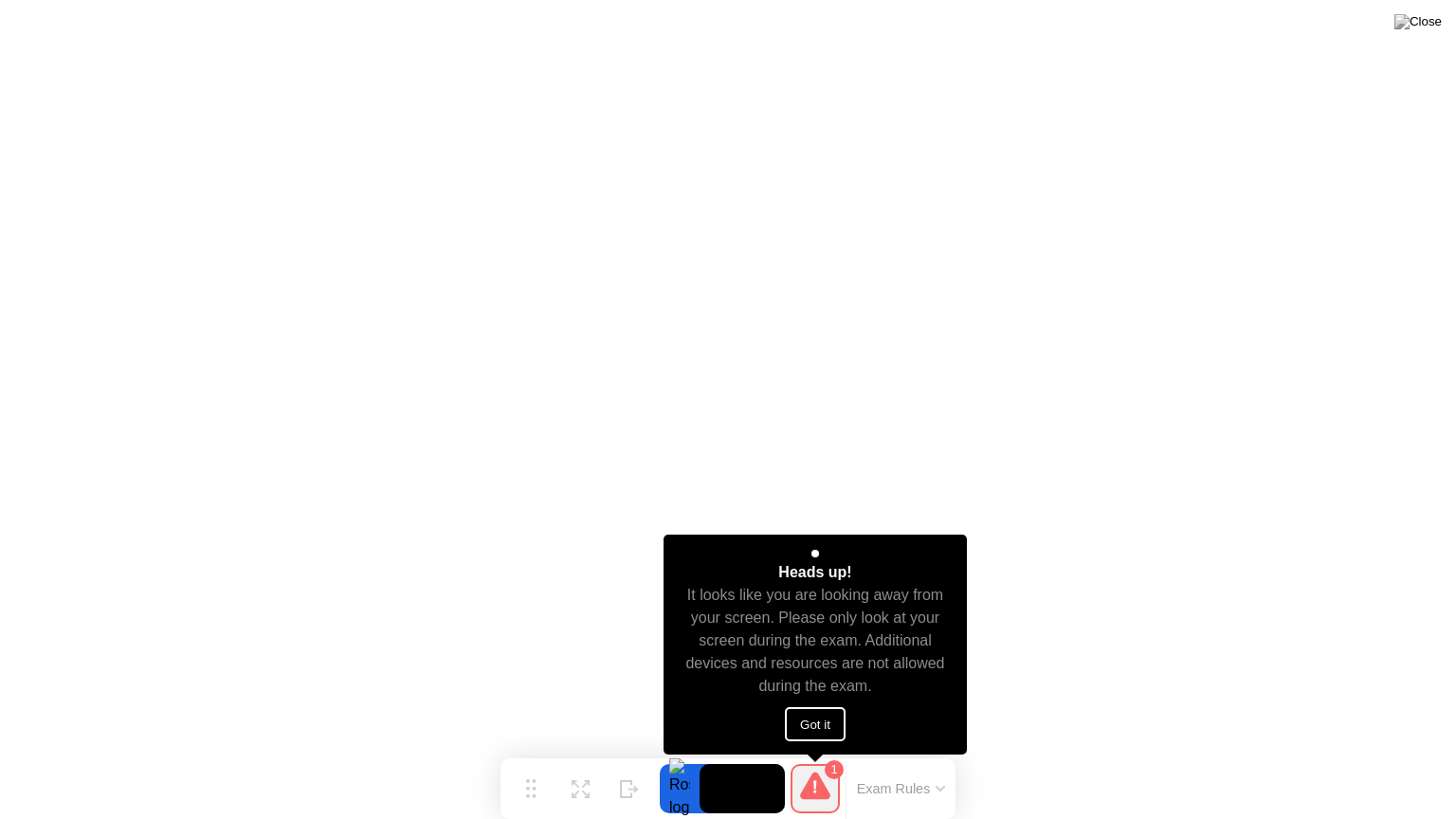
click at [736, 751] on video at bounding box center [743, 789] width 86 height 49
click at [824, 729] on button "Got it" at bounding box center [815, 725] width 61 height 34
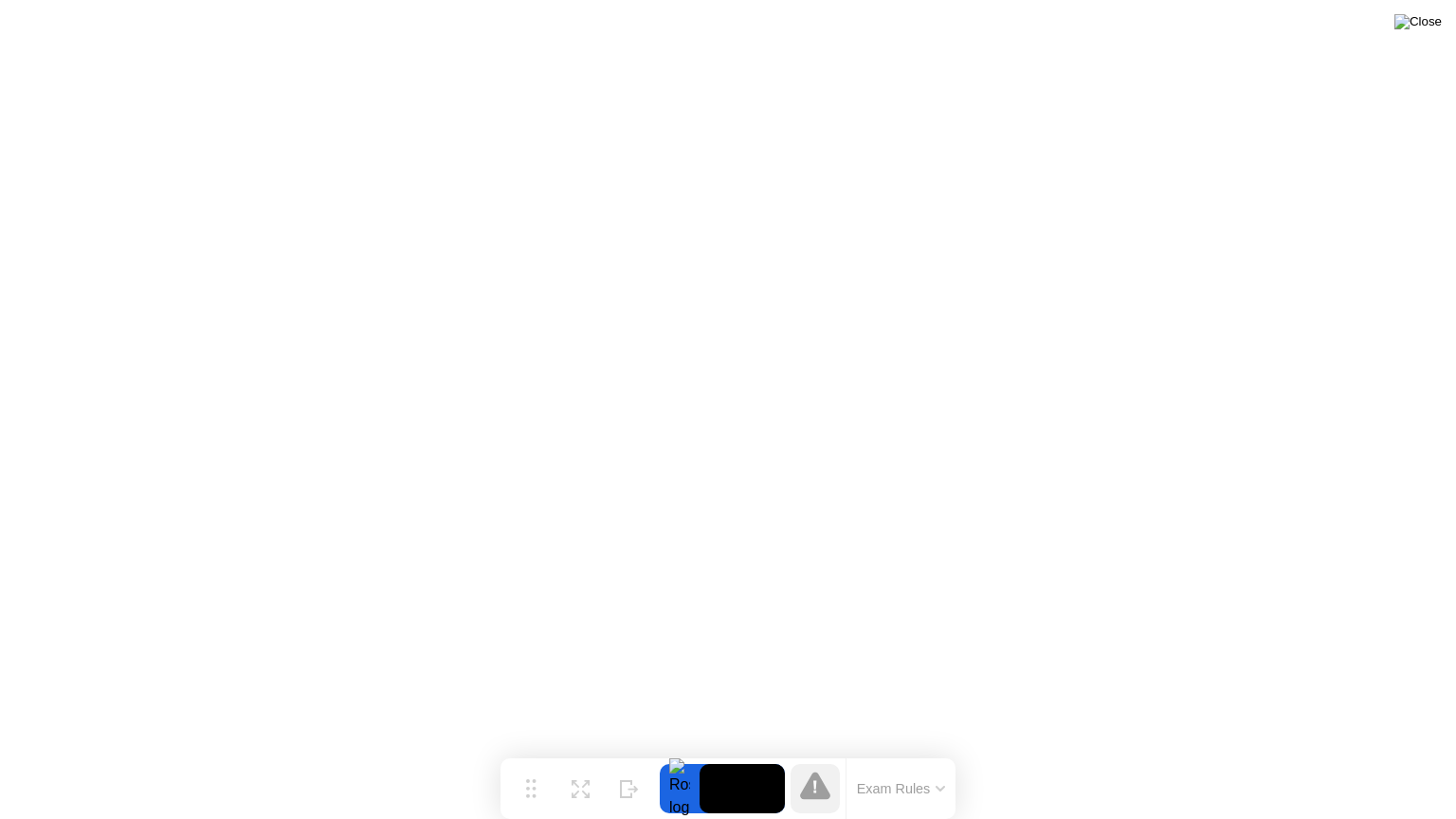
click at [1428, 26] on img at bounding box center [1418, 22] width 48 height 15
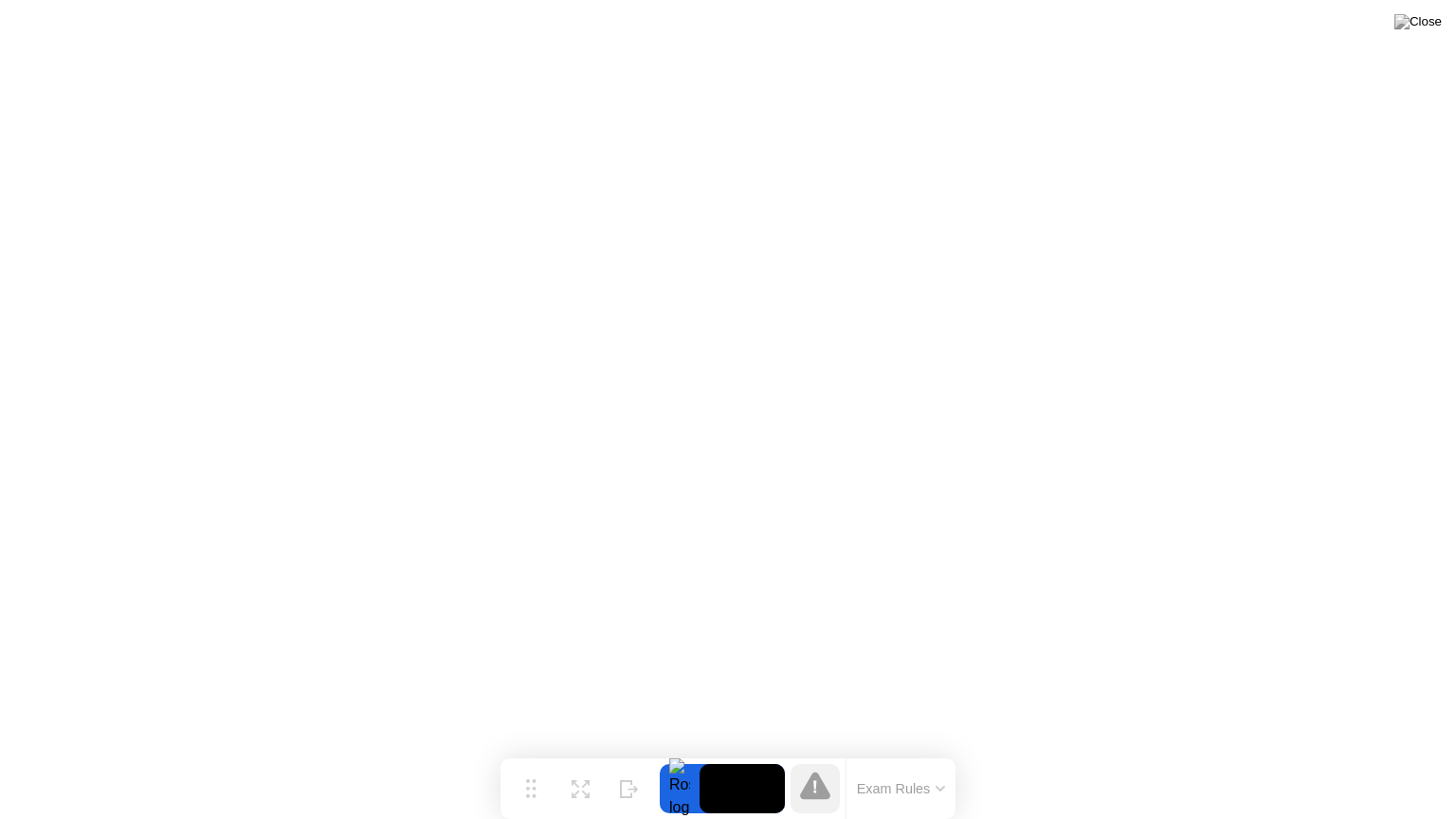
click at [680, 751] on div at bounding box center [680, 789] width 40 height 49
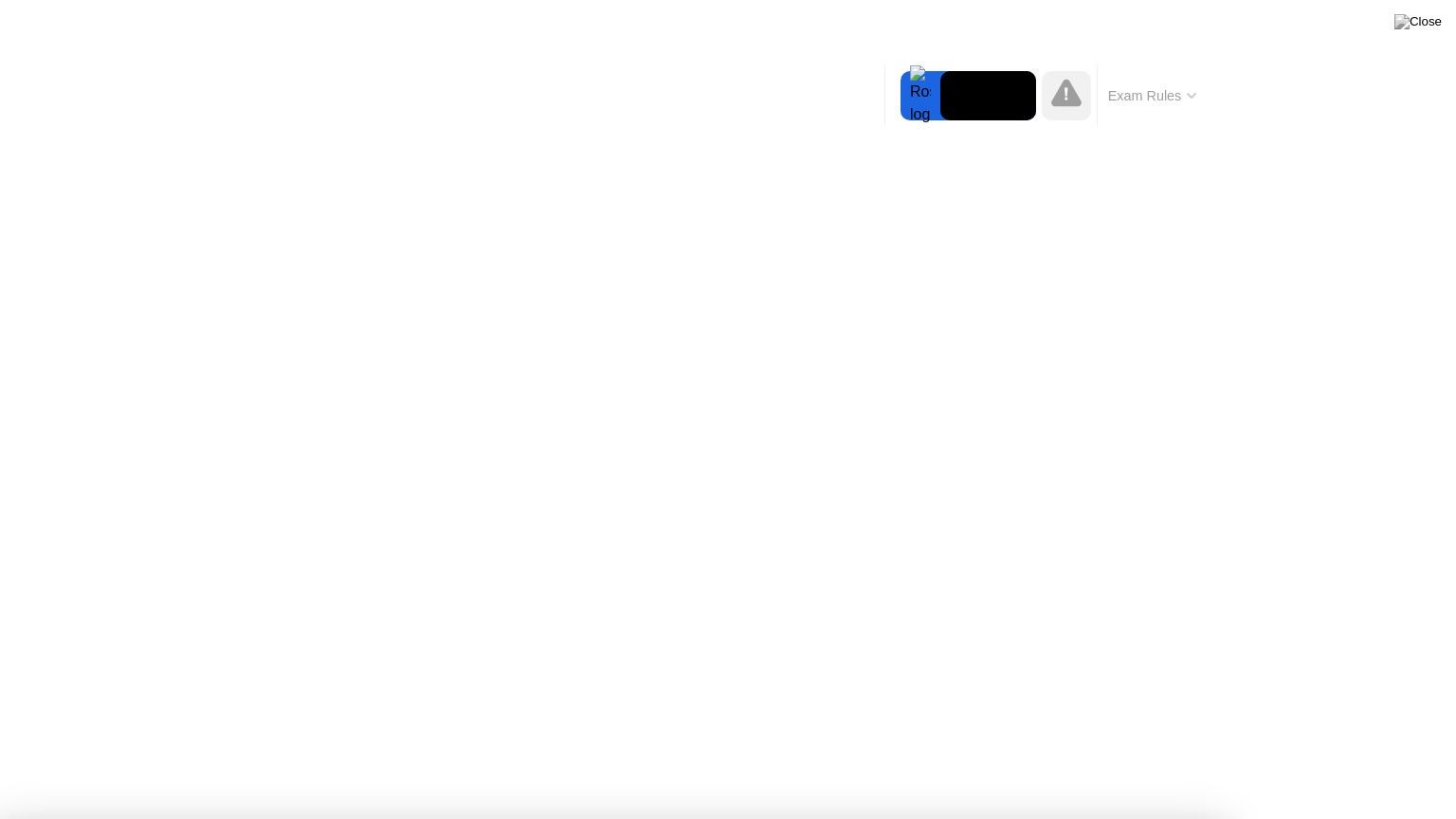
click at [246, 751] on div at bounding box center [728, 819] width 1456 height 0
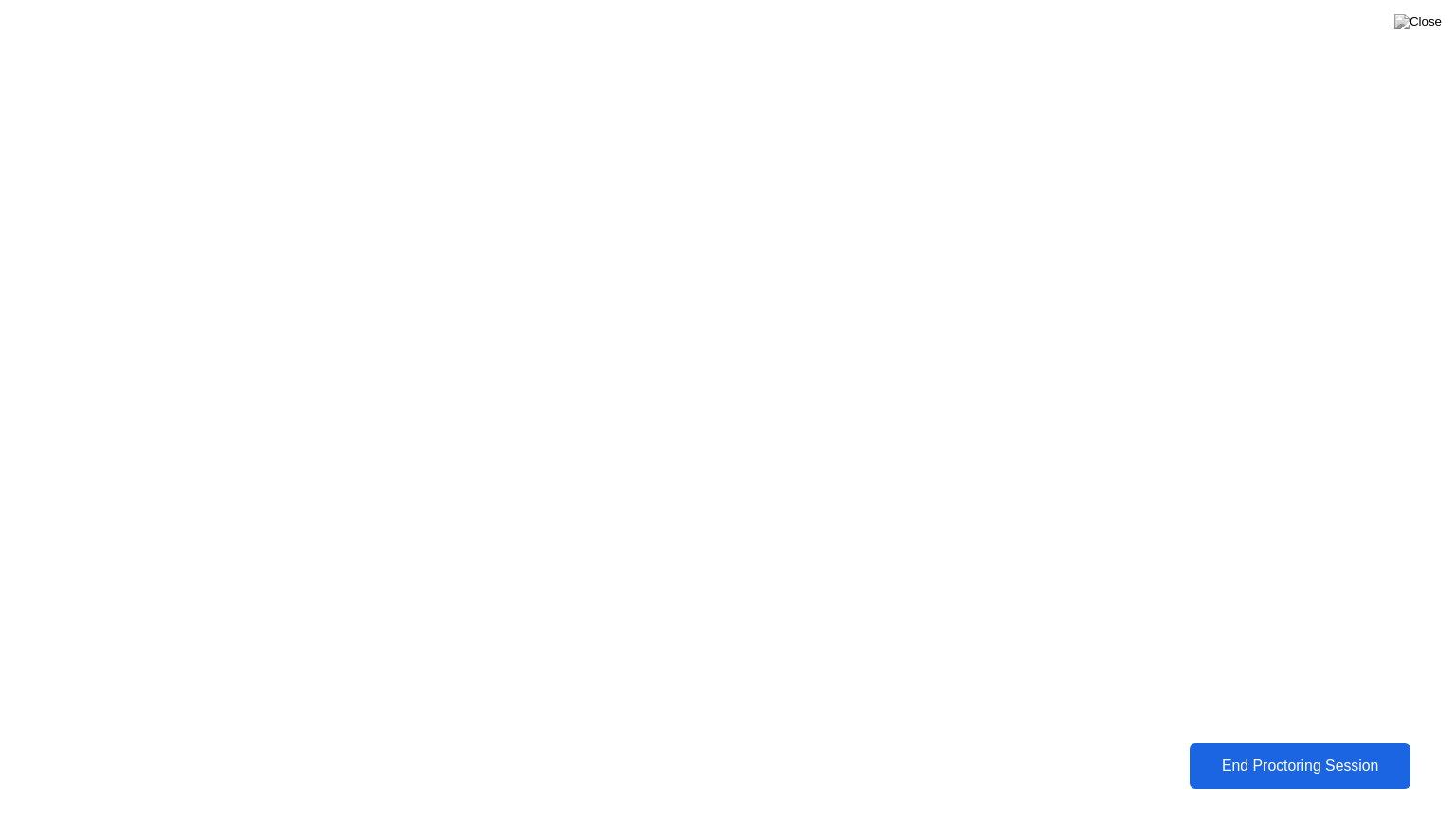
click at [1391, 751] on div "End Proctoring Session" at bounding box center [1299, 766] width 210 height 17
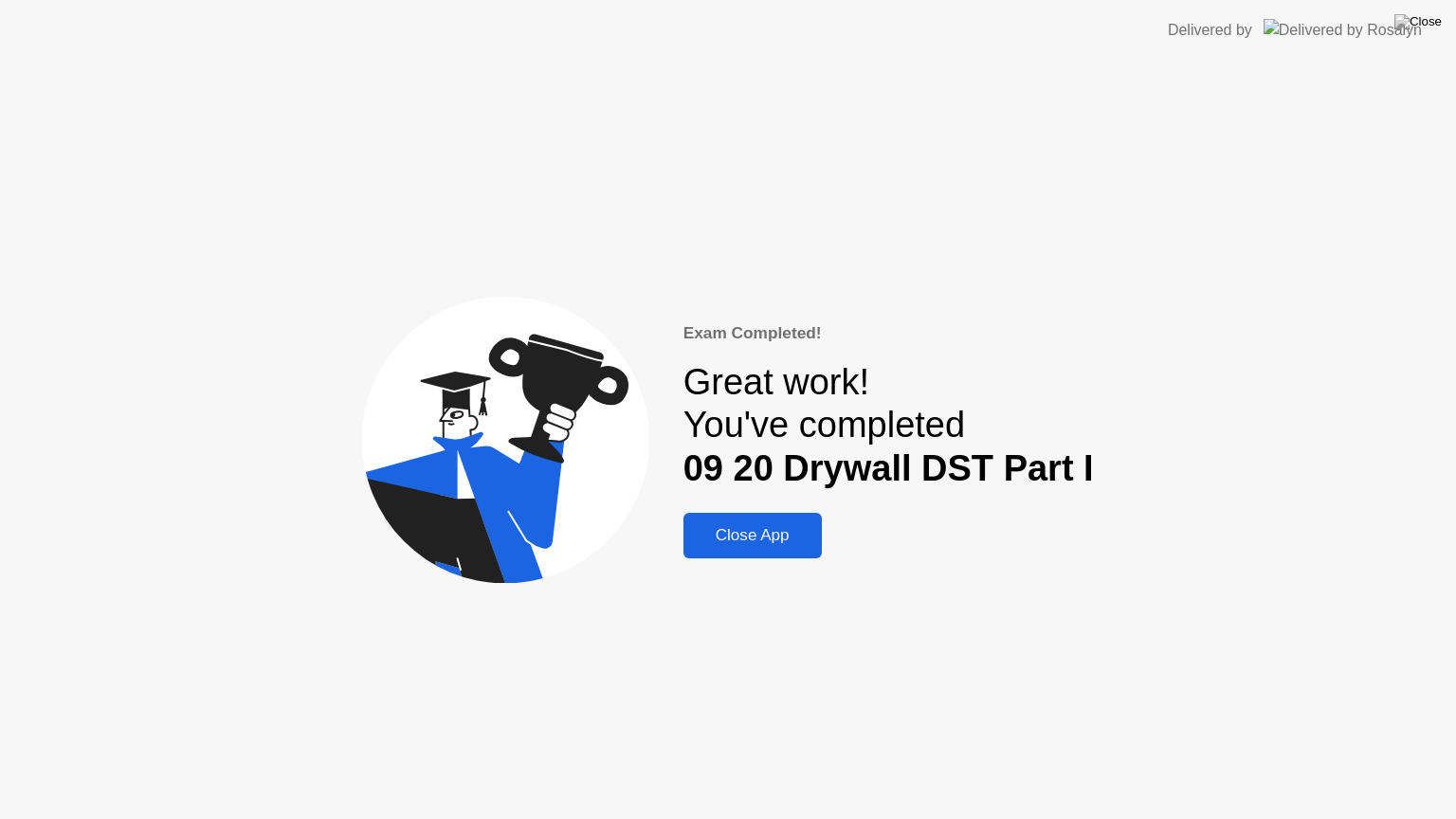
click at [784, 545] on div "Close App" at bounding box center [753, 536] width 127 height 19
